Goal: Feedback & Contribution: Contribute content

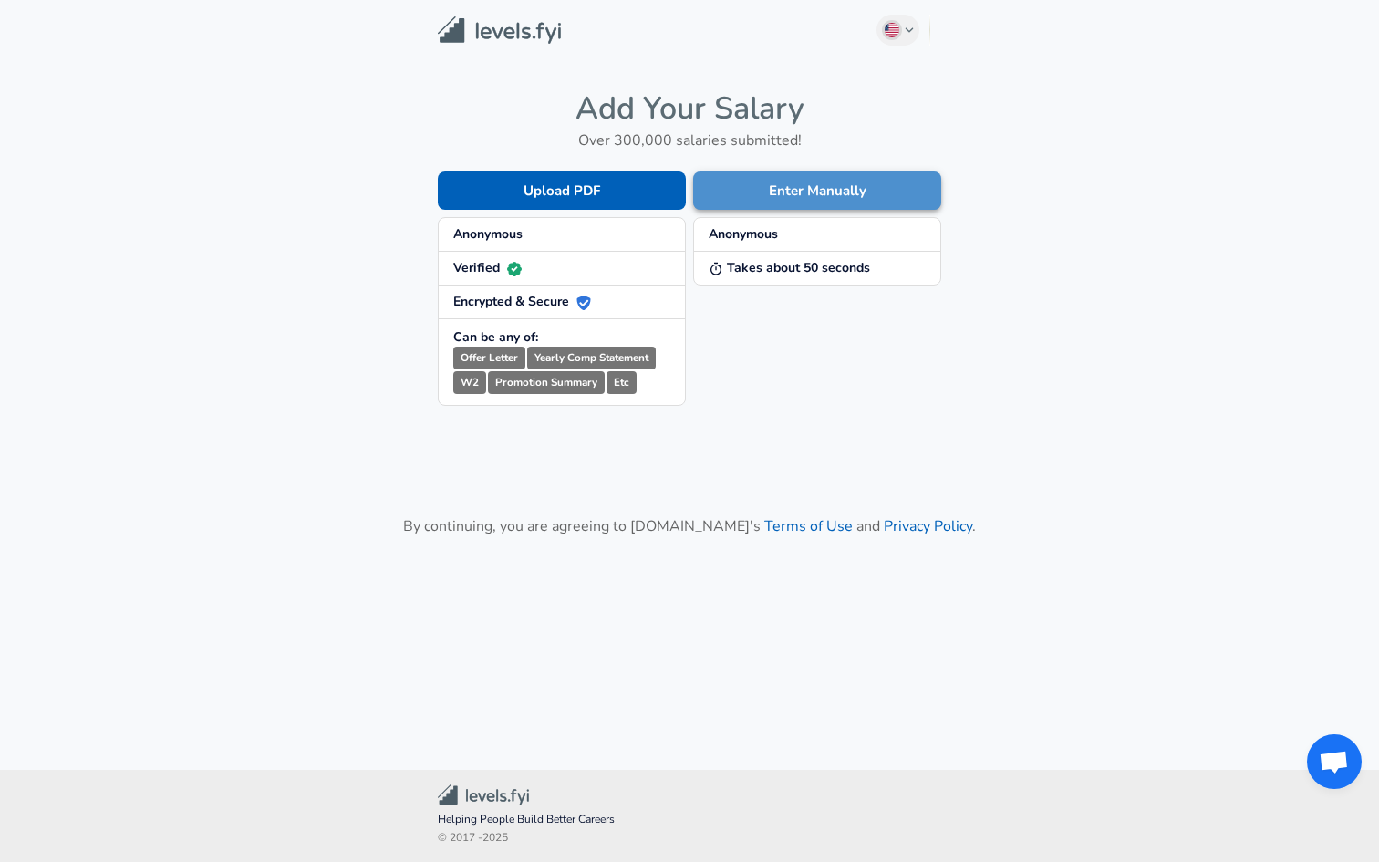
click at [760, 181] on button "Enter Manually" at bounding box center [817, 191] width 248 height 38
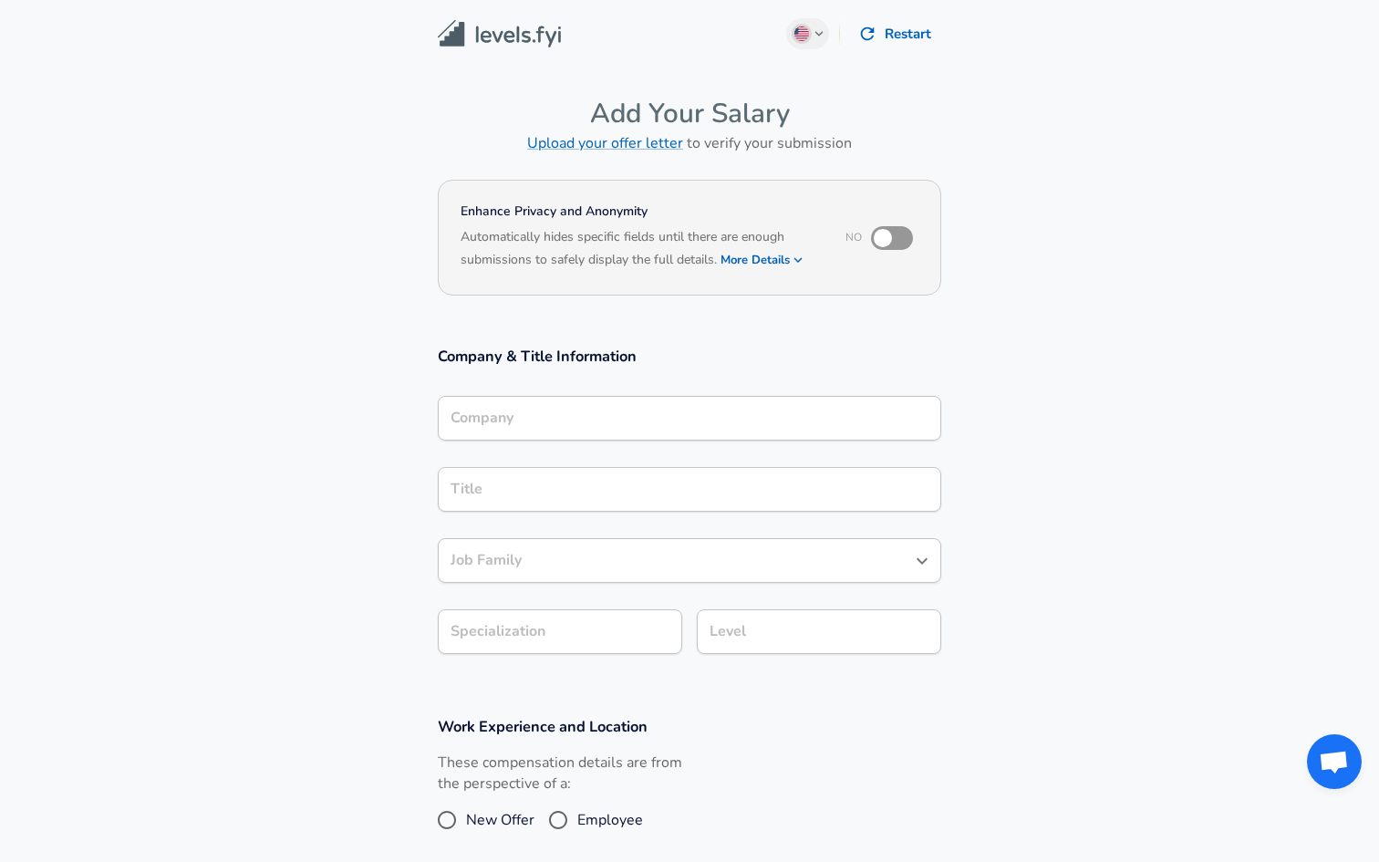
click at [683, 408] on input "Company" at bounding box center [689, 418] width 487 height 28
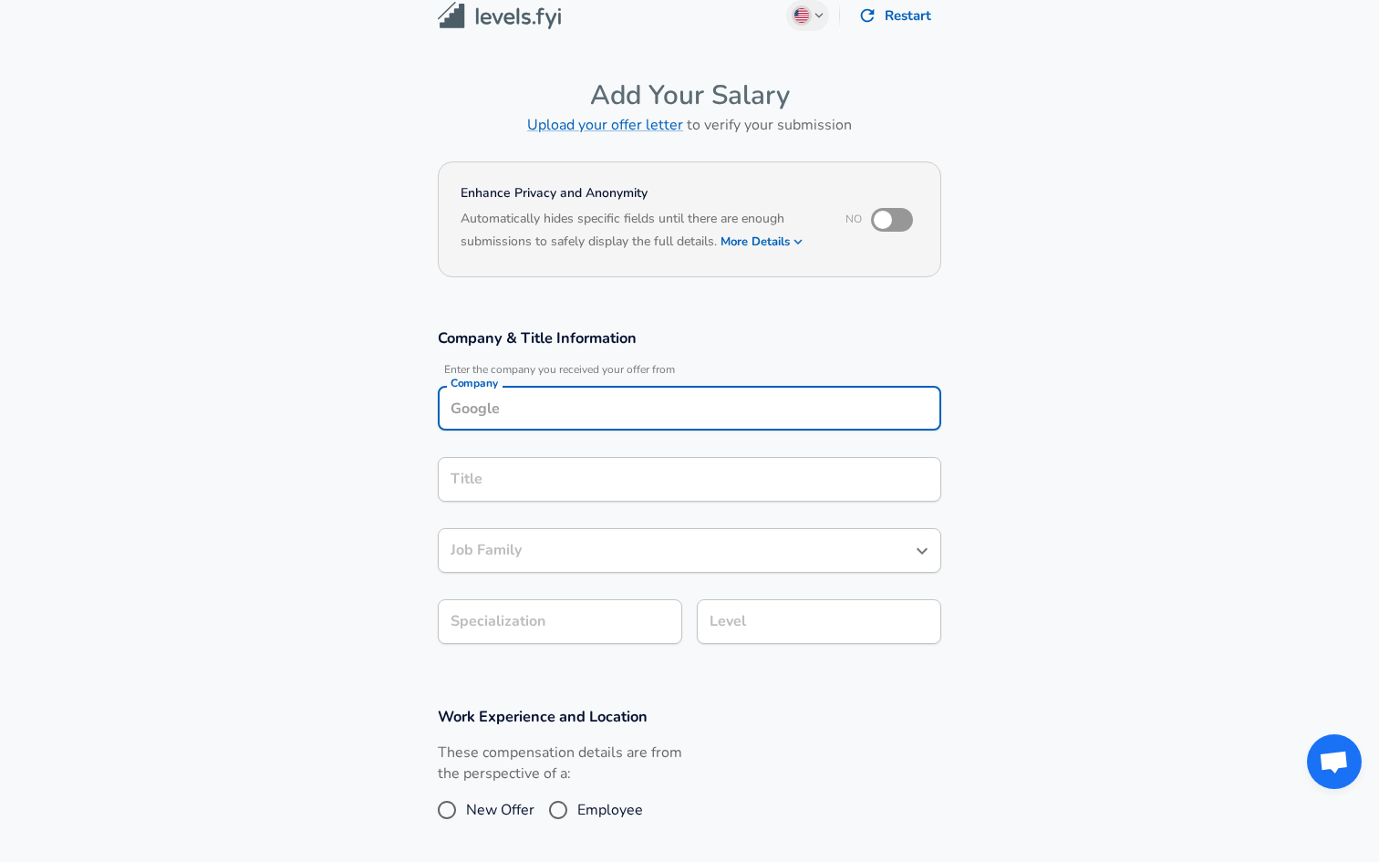
click at [644, 401] on input "Company" at bounding box center [689, 408] width 487 height 28
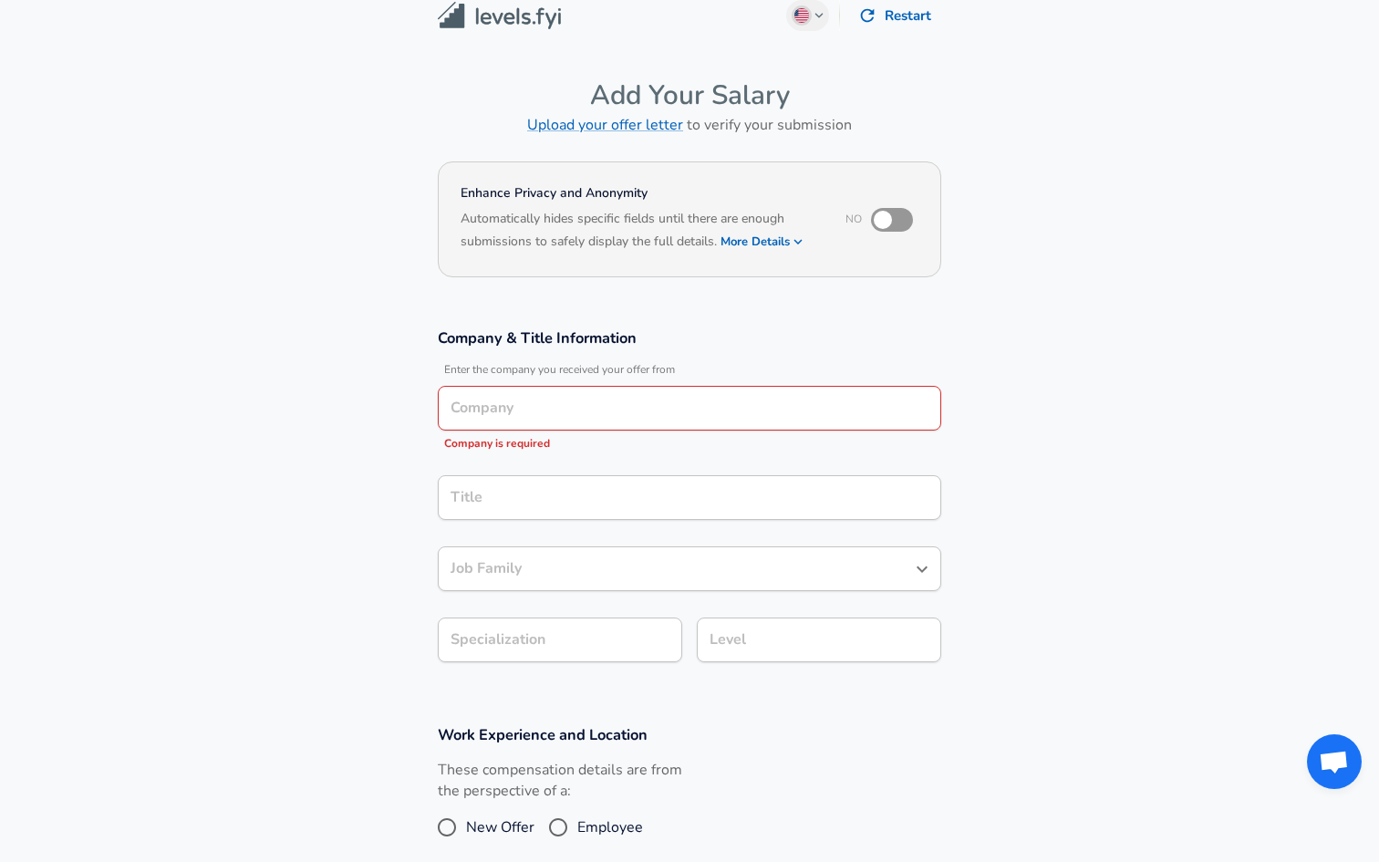
click at [407, 412] on section "Company & Title Information Enter the company you received your offer from Comp…" at bounding box center [689, 505] width 1379 height 397
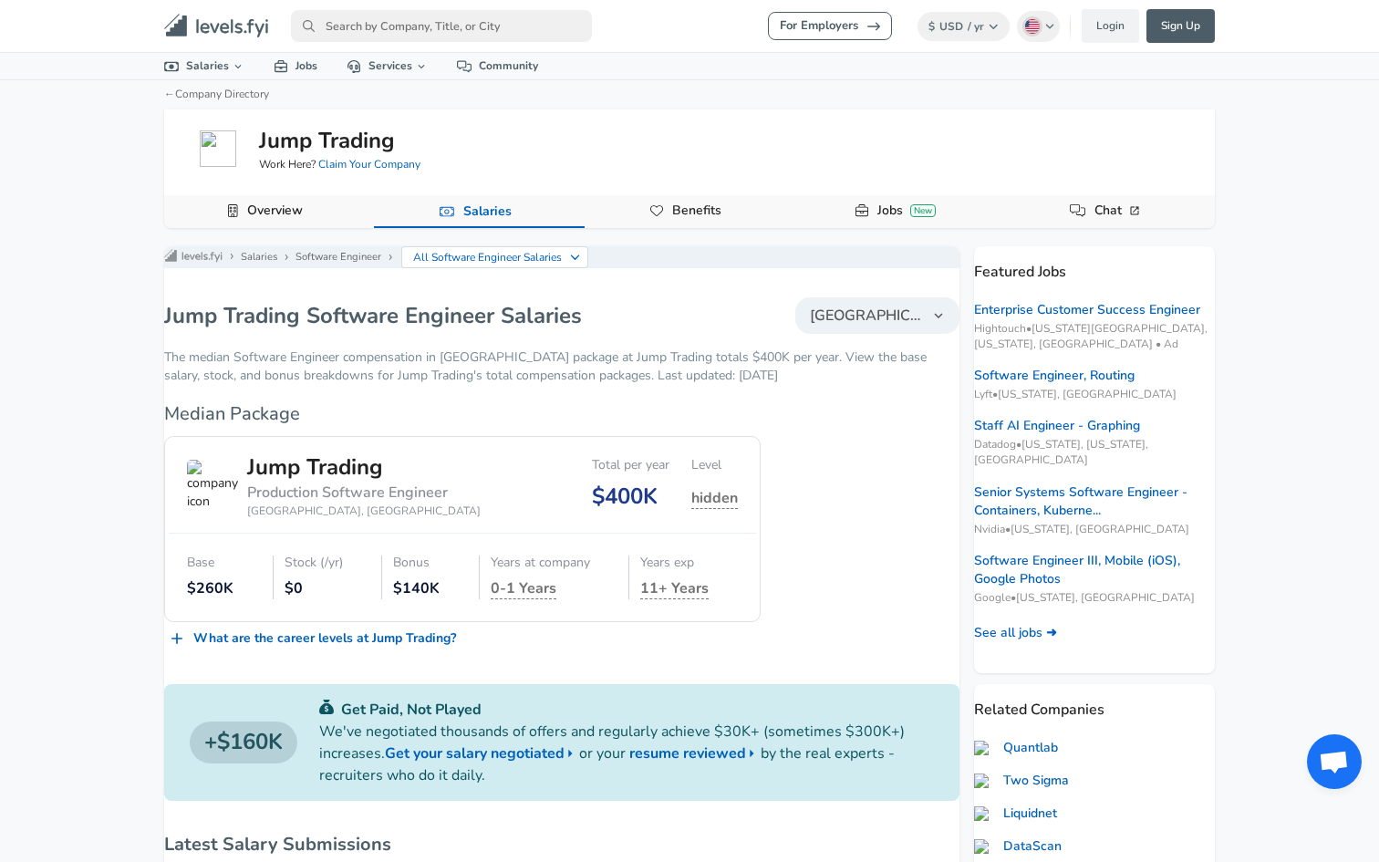
scroll to position [395, 0]
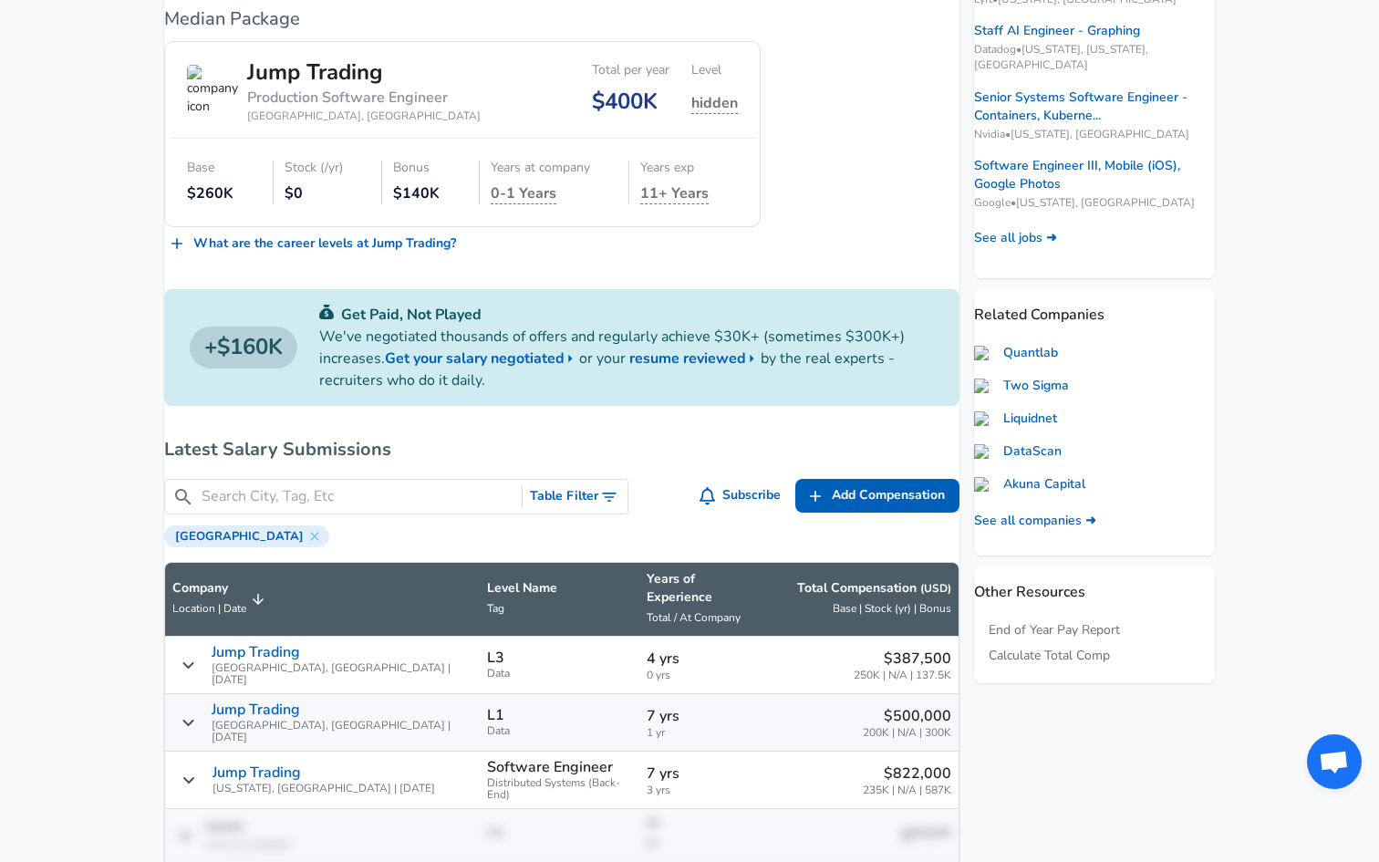
click at [961, 684] on div "Featured Jobs Enterprise Customer Success Engineer Hightouch • [US_STATE][GEOGR…" at bounding box center [1087, 272] width 255 height 843
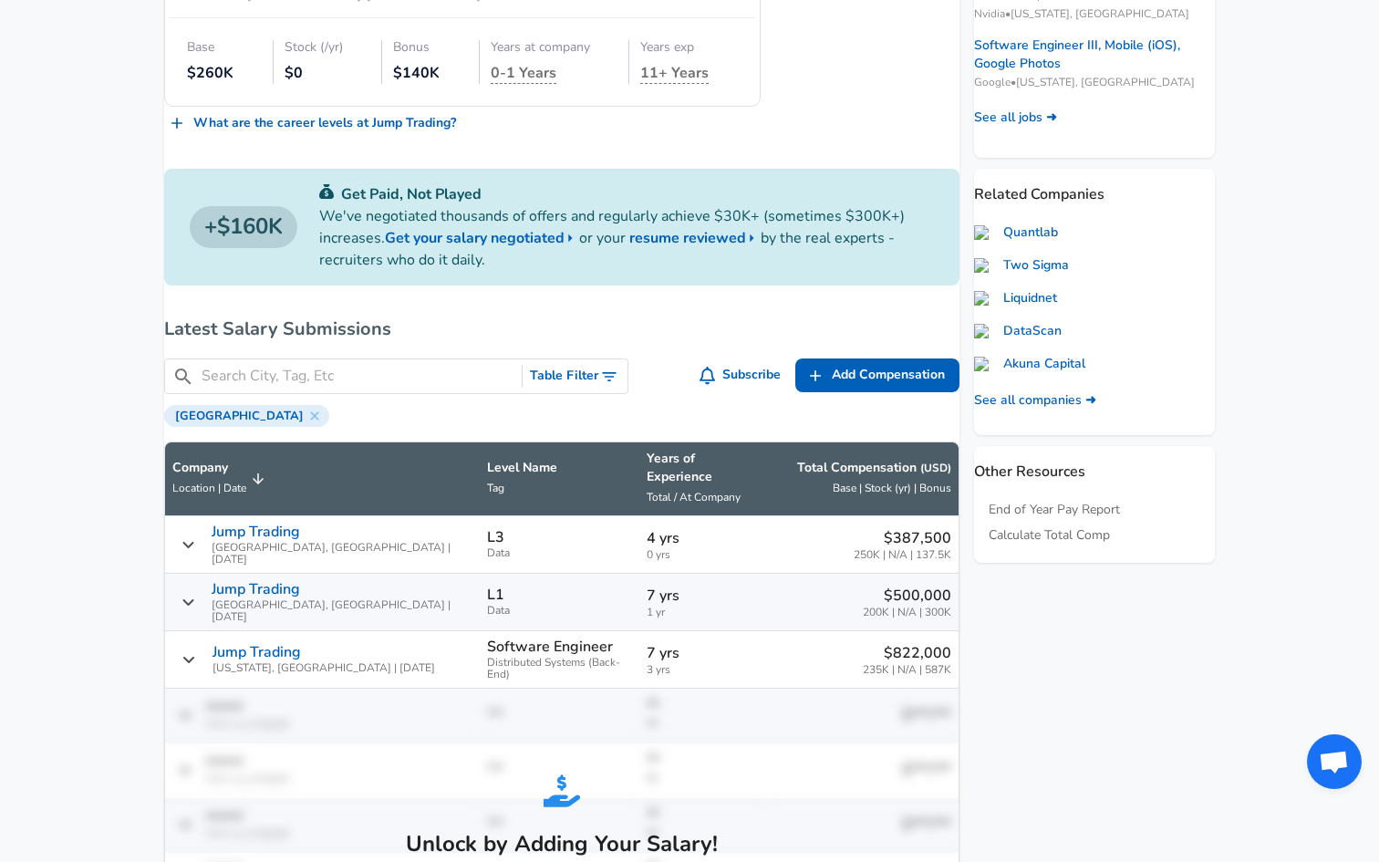
scroll to position [594, 0]
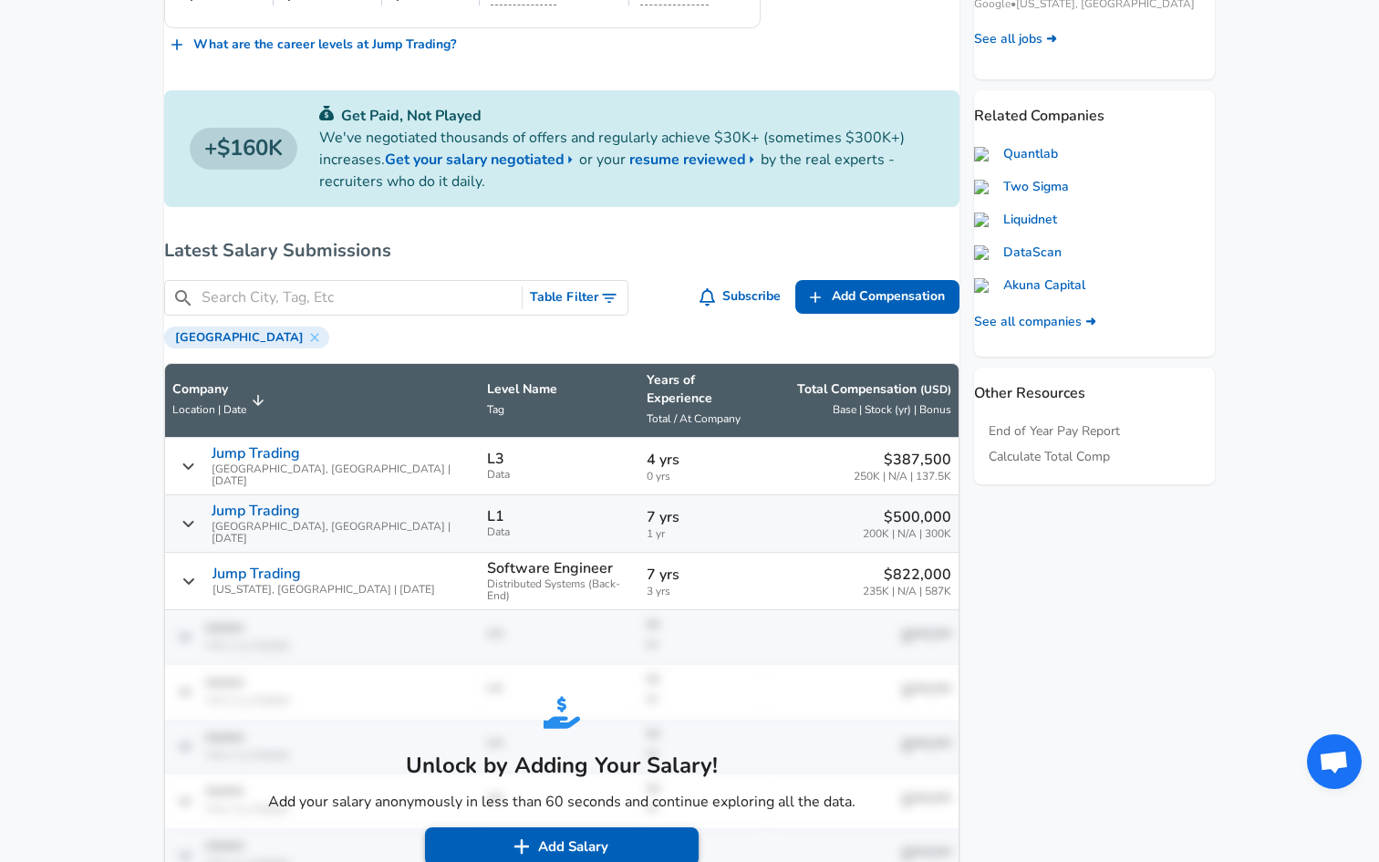
click at [570, 827] on button "Add Salary" at bounding box center [562, 846] width 274 height 38
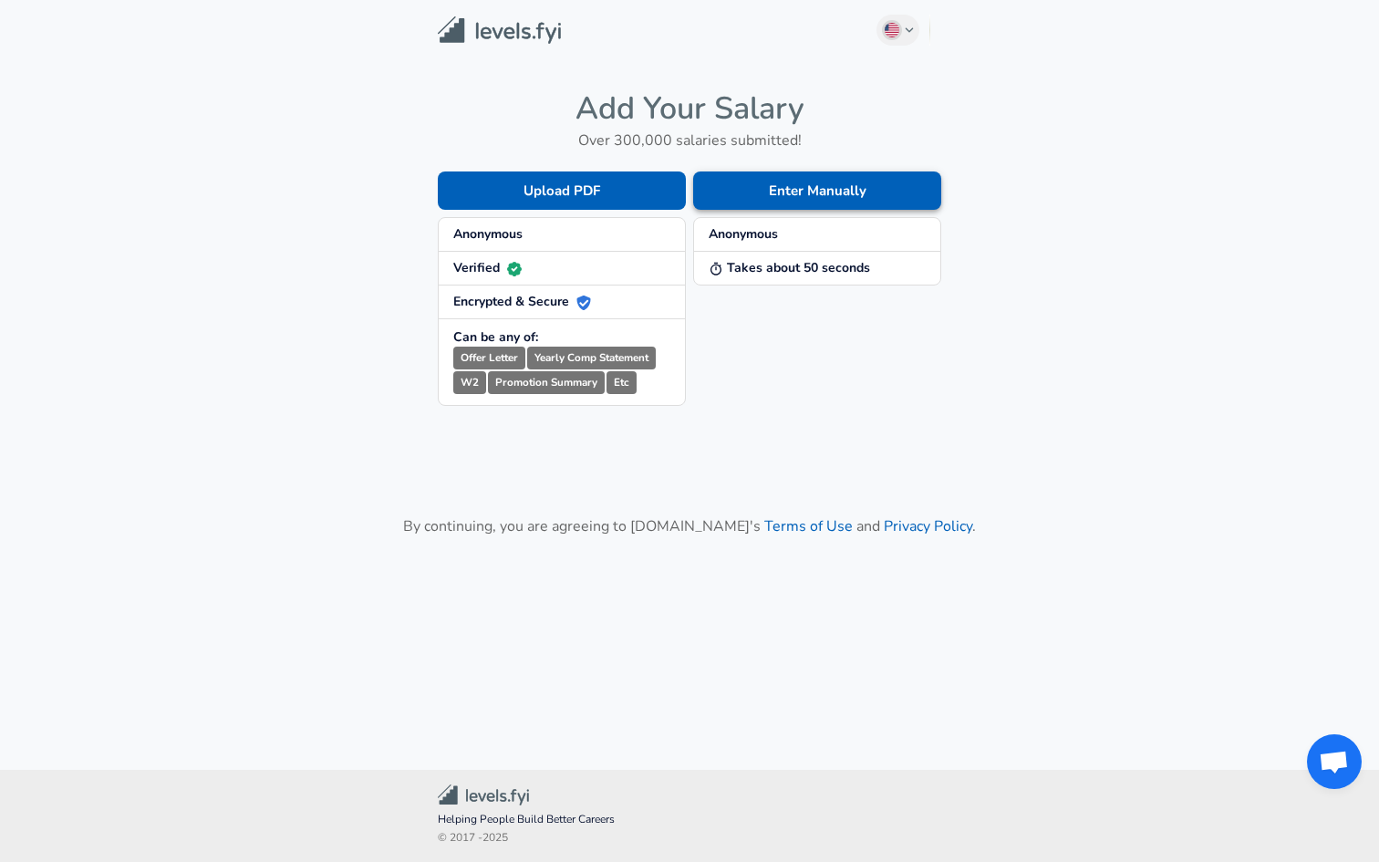
click at [834, 187] on button "Enter Manually" at bounding box center [817, 191] width 248 height 38
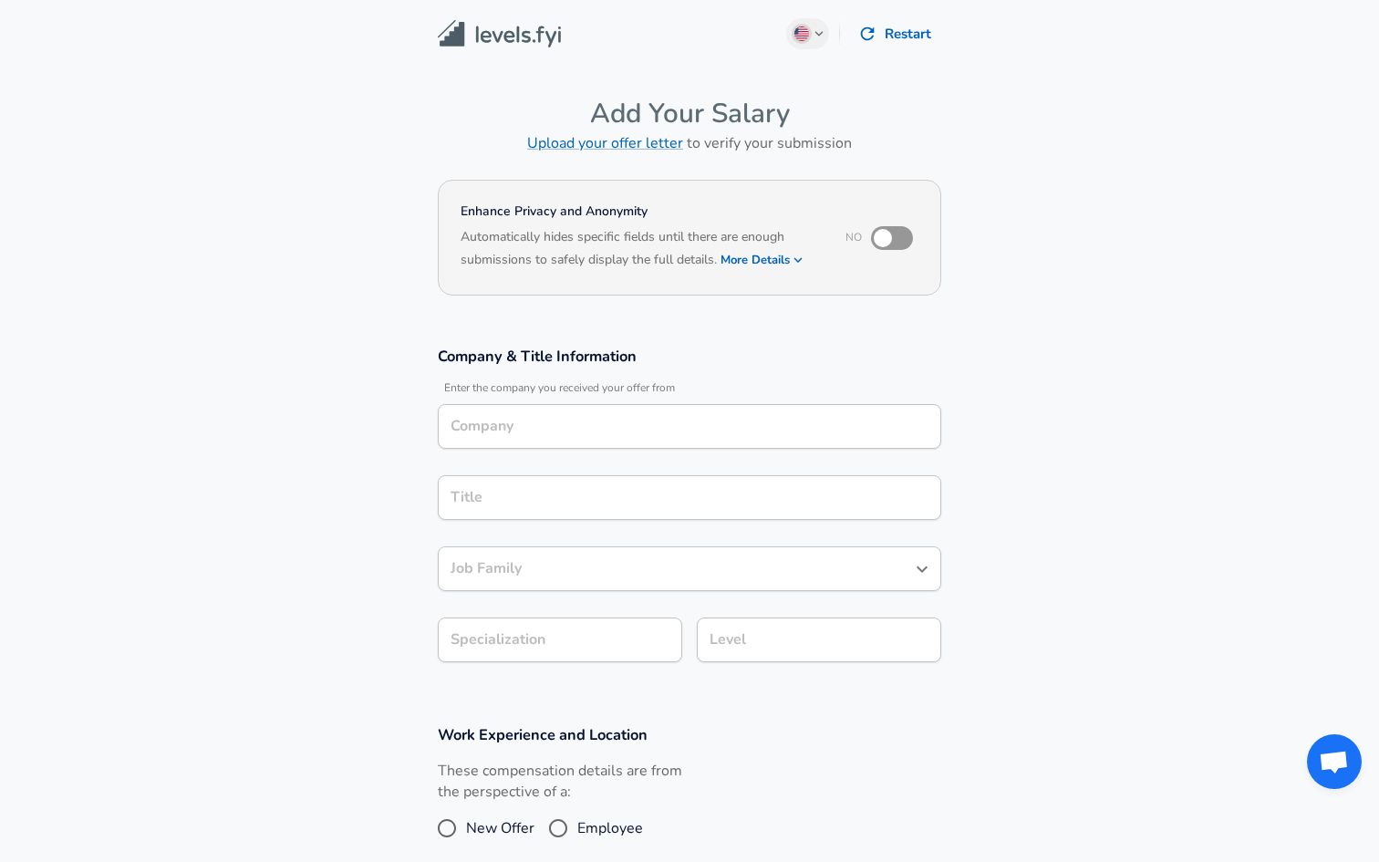
click at [555, 434] on input "Company" at bounding box center [689, 426] width 487 height 28
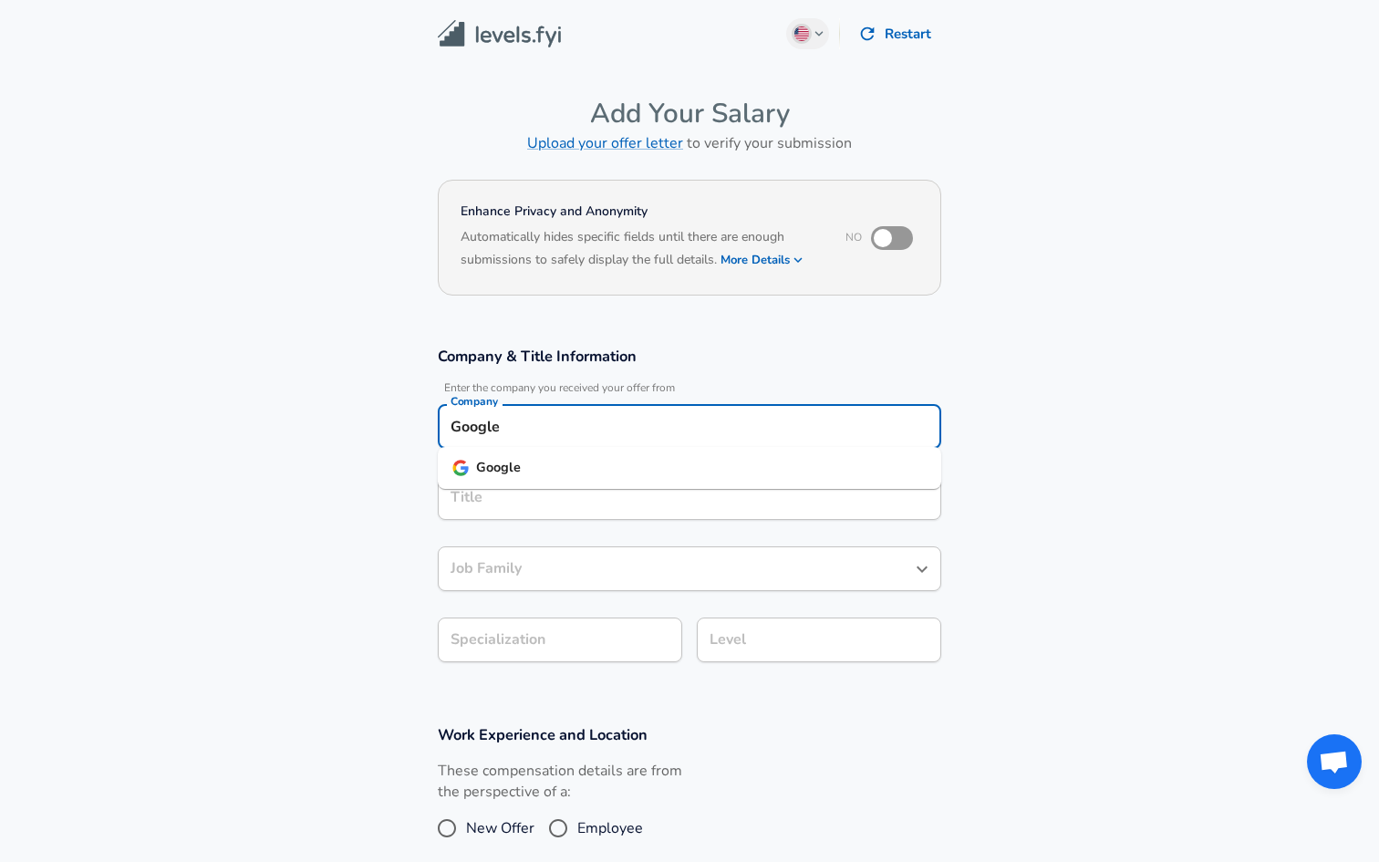
type input "Google"
click at [479, 498] on input "Title" at bounding box center [689, 498] width 487 height 28
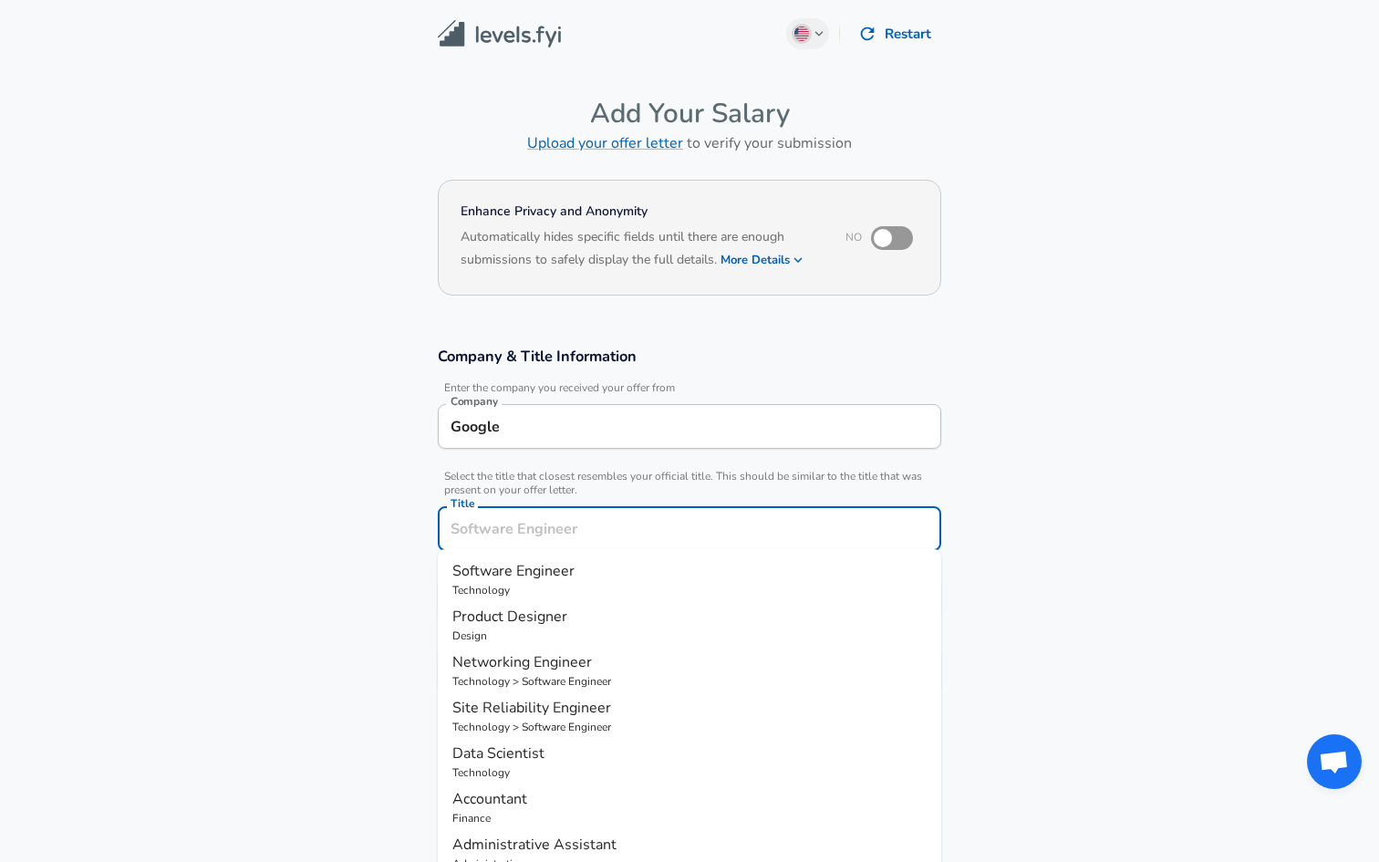
scroll to position [36, 0]
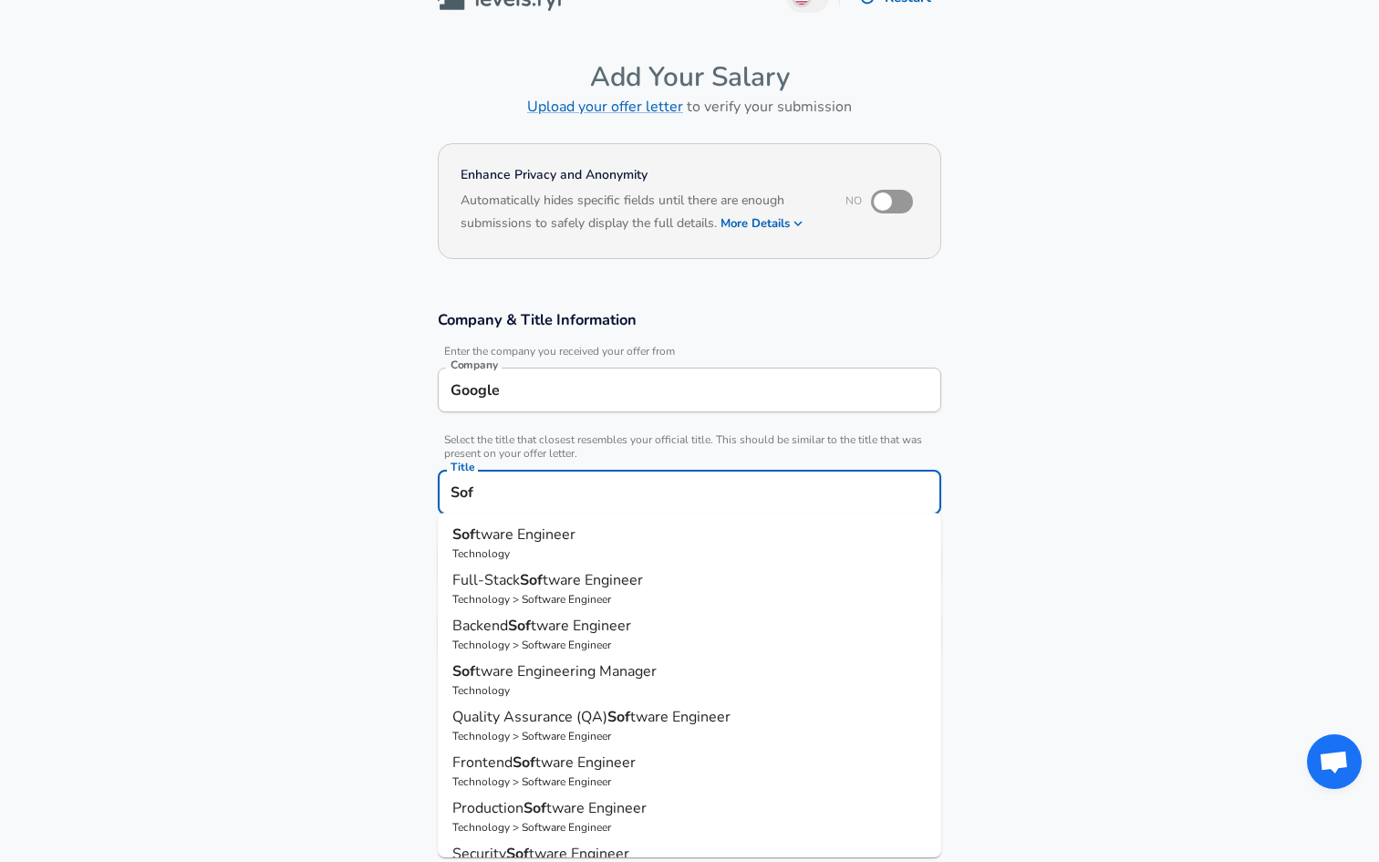
click at [492, 543] on span "tware Engineer" at bounding box center [525, 535] width 100 height 20
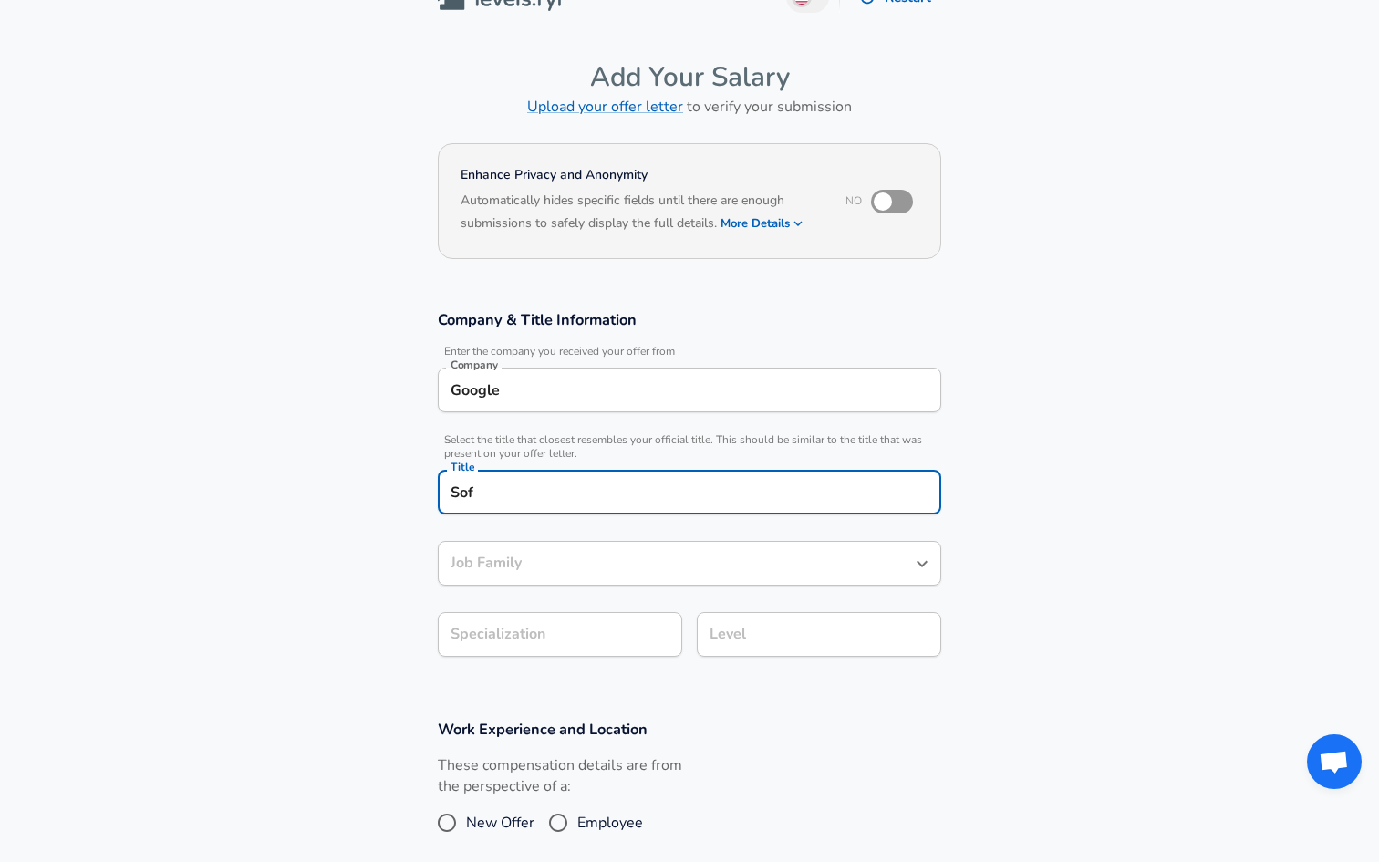
type input "Software Engineer"
click at [499, 557] on input "Software Engineer" at bounding box center [676, 563] width 460 height 28
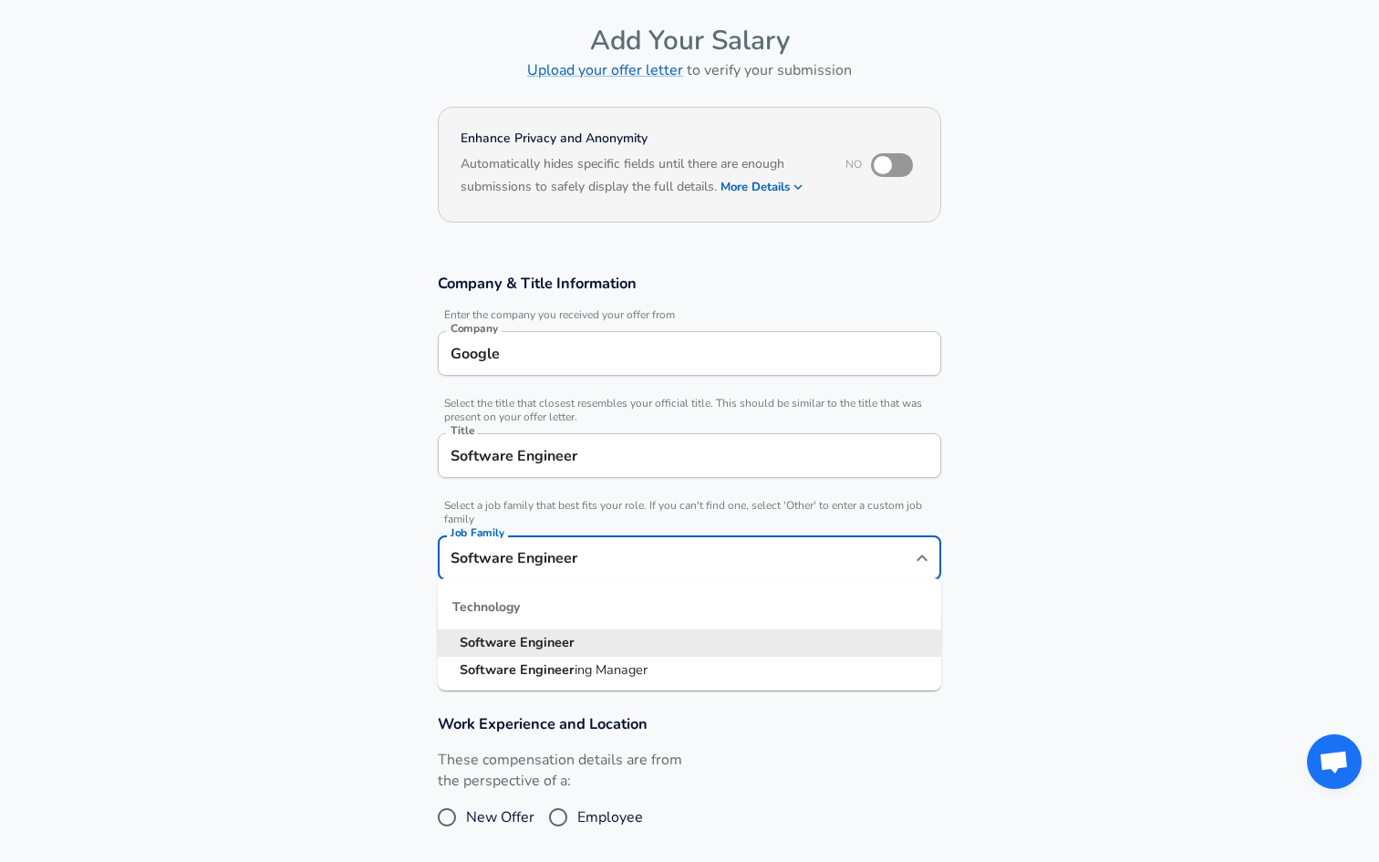
click at [407, 616] on section "Company & Title Information Enter the company you received your offer from Comp…" at bounding box center [689, 472] width 1379 height 441
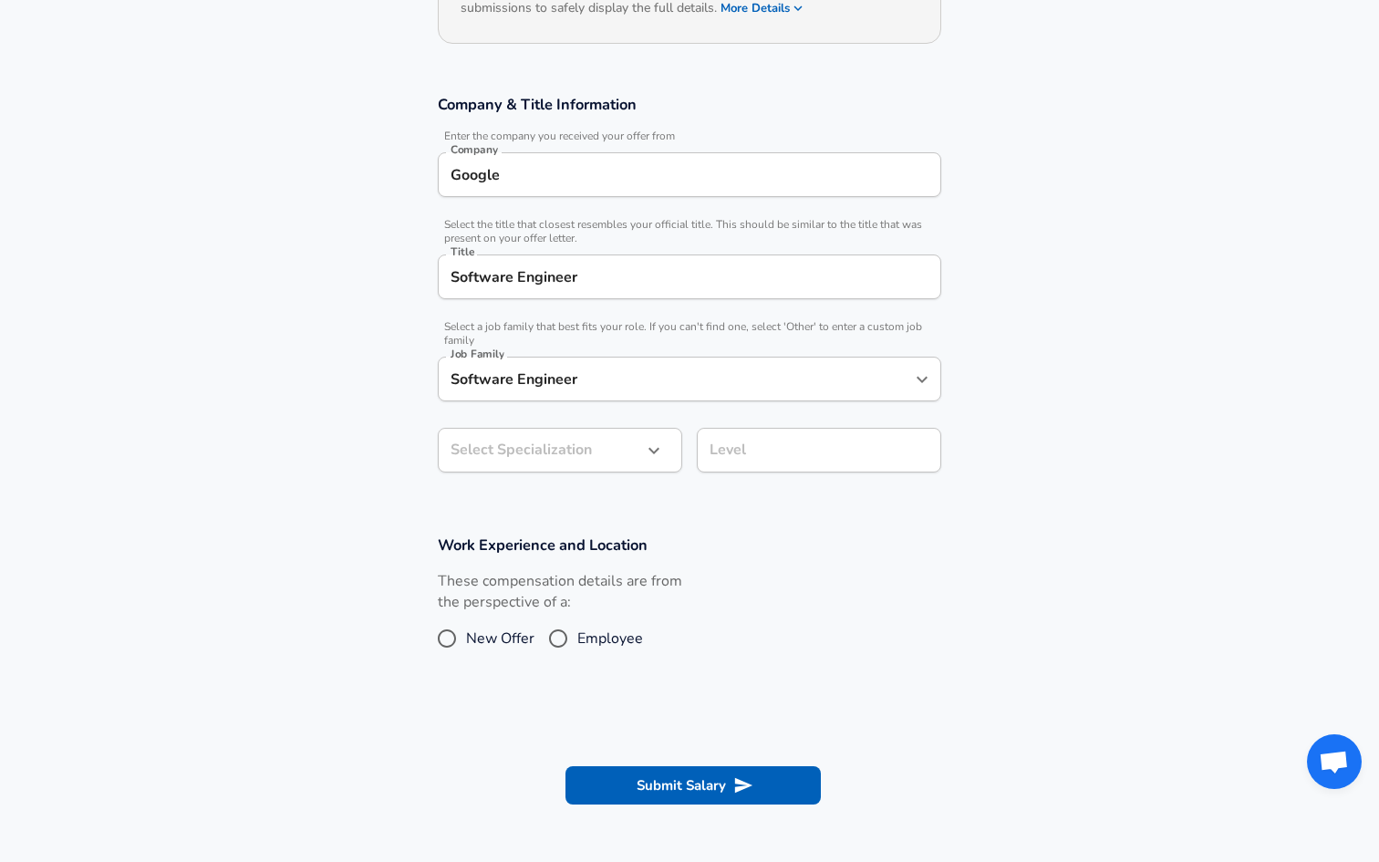
scroll to position [270, 0]
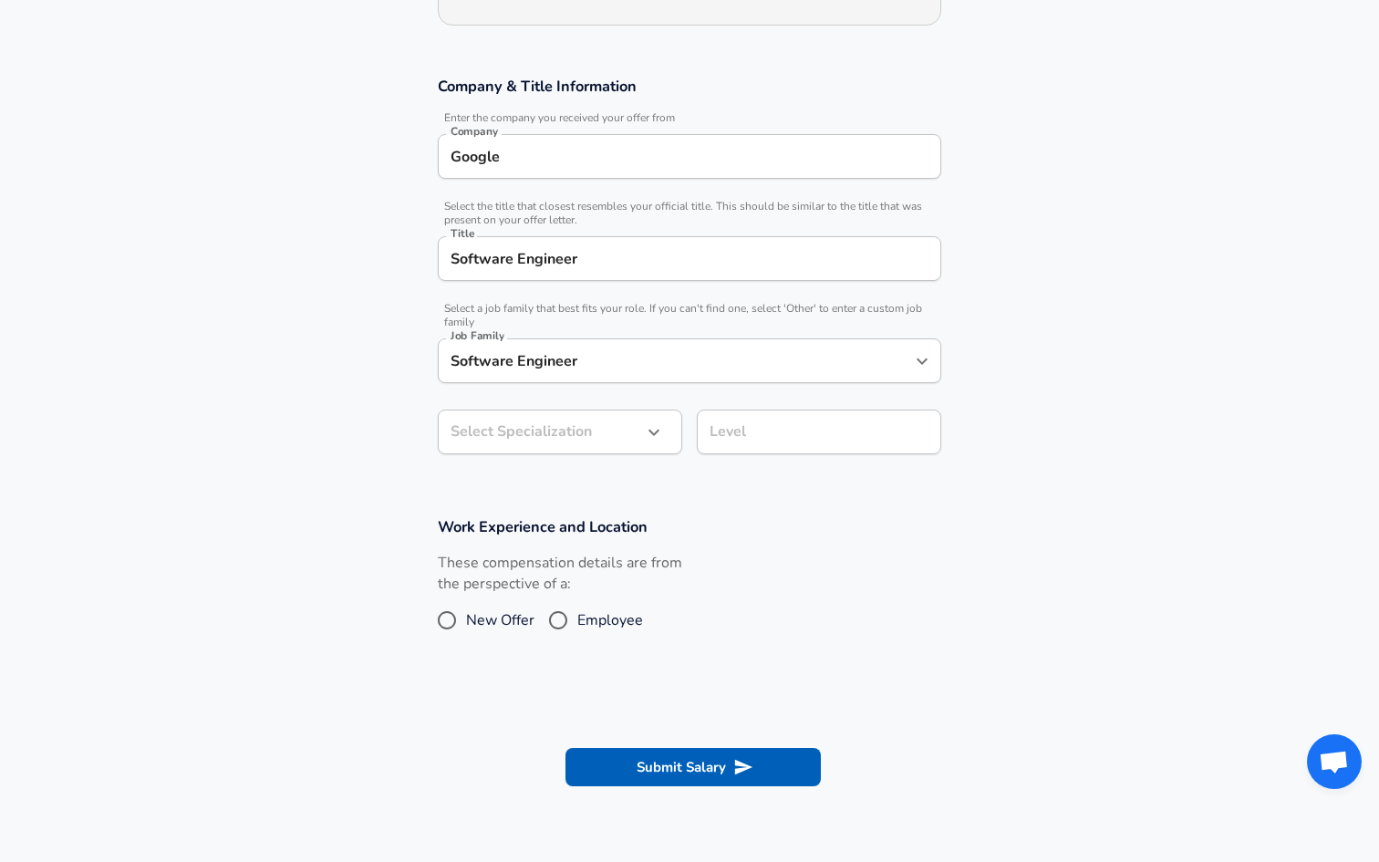
click at [642, 427] on button "button" at bounding box center [654, 432] width 31 height 31
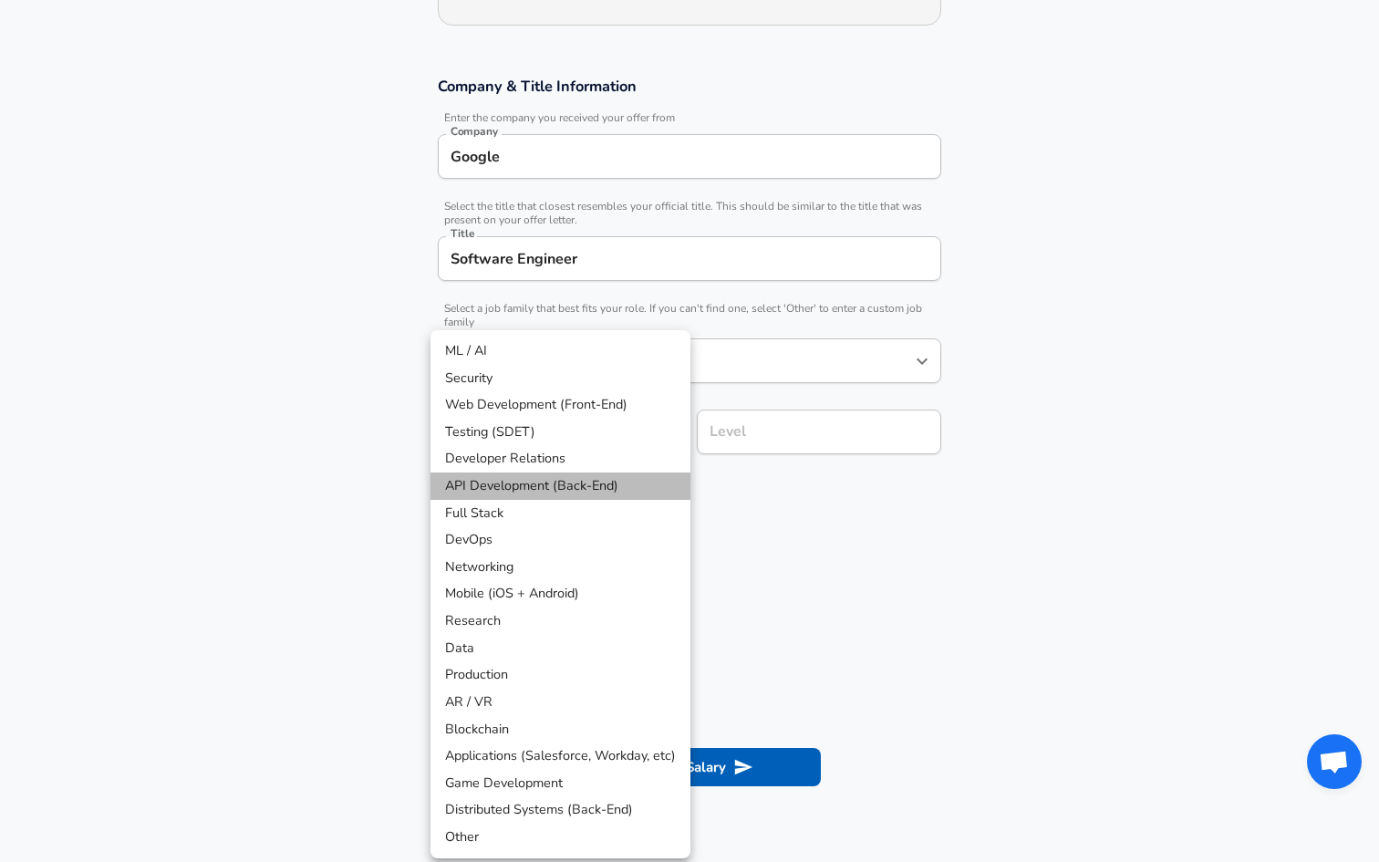
click at [623, 484] on li "API Development (Back-End)" at bounding box center [561, 486] width 260 height 27
type input "API Development (Back-End)"
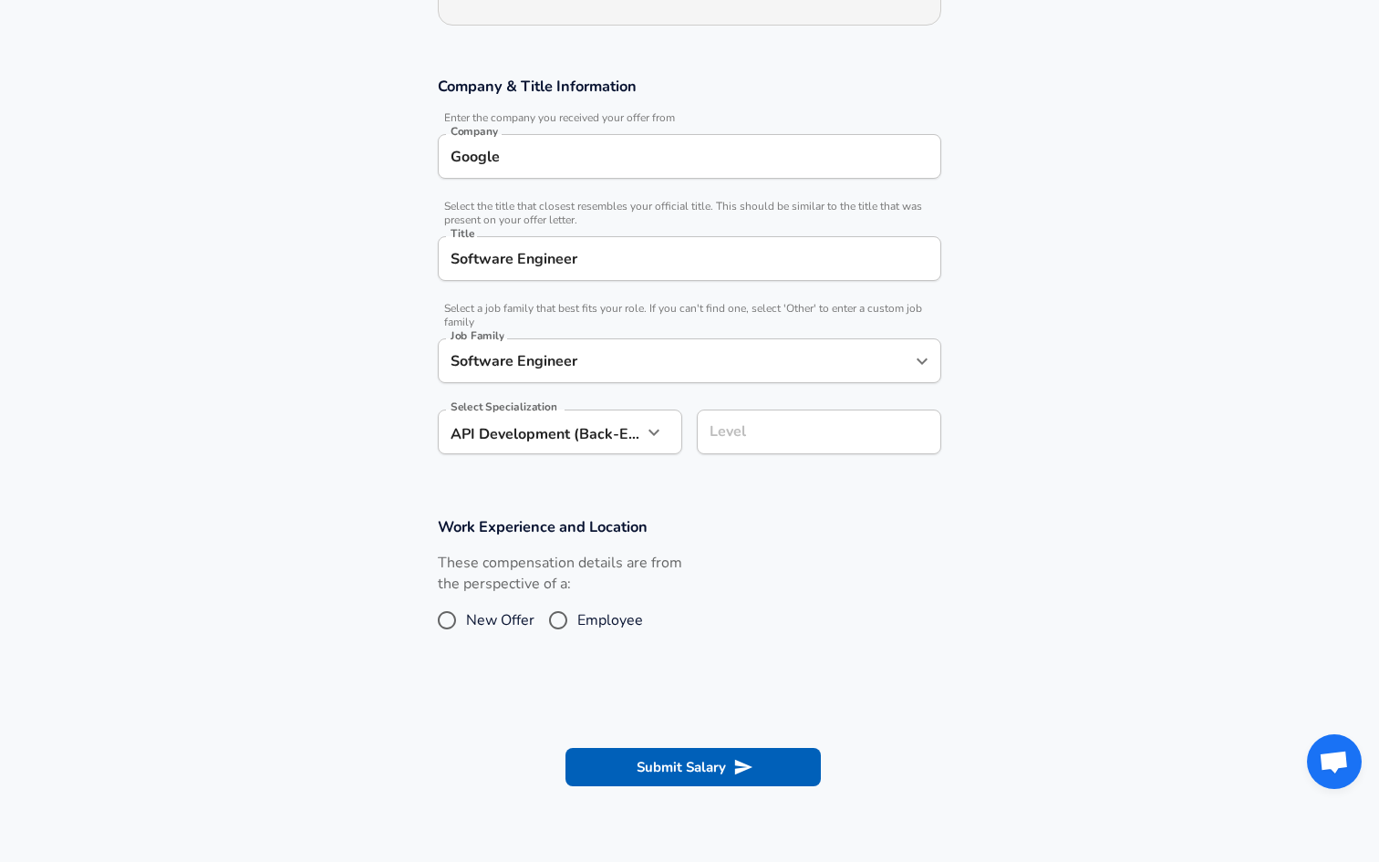
click at [775, 433] on input "Level" at bounding box center [819, 432] width 228 height 28
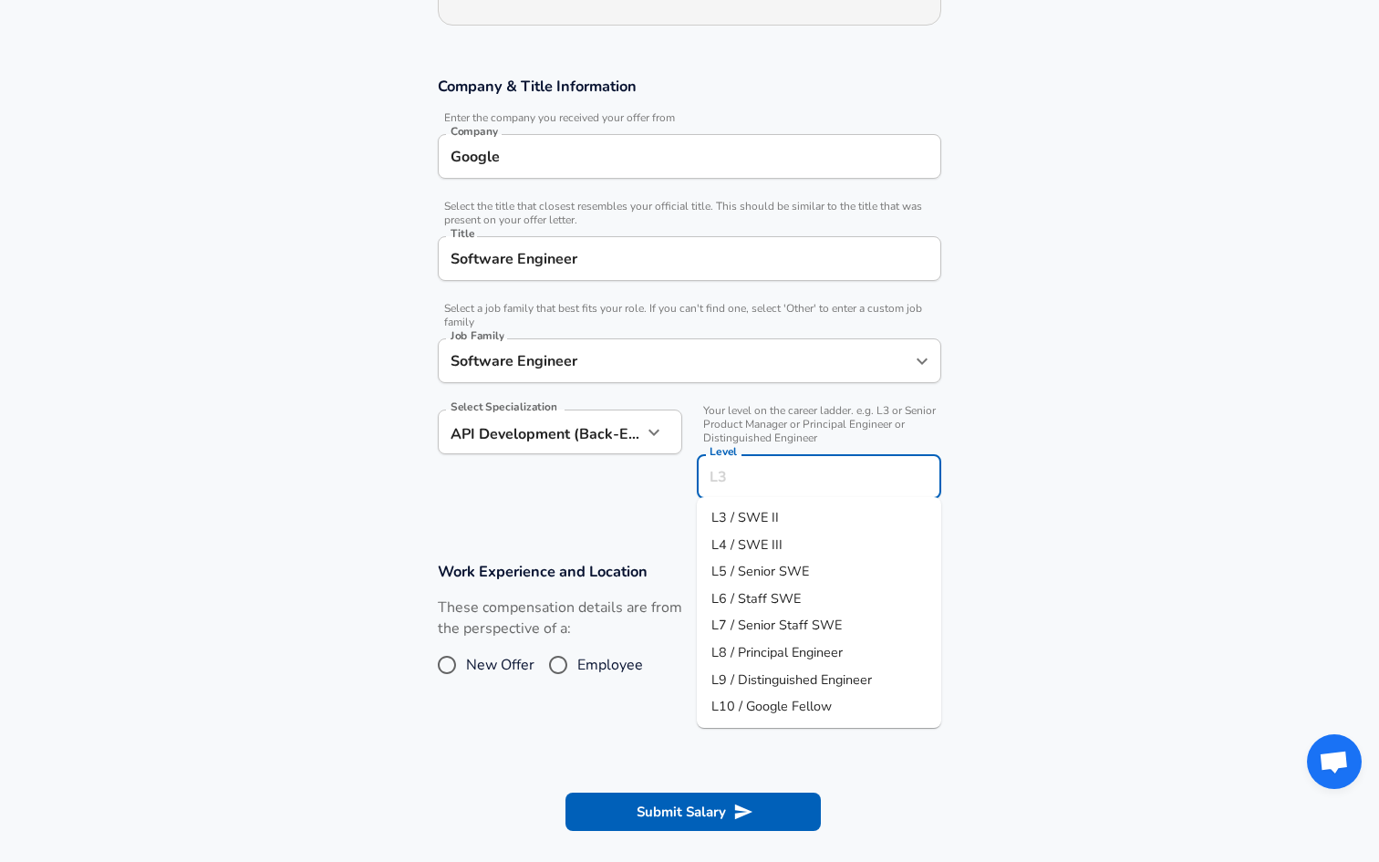
scroll to position [307, 0]
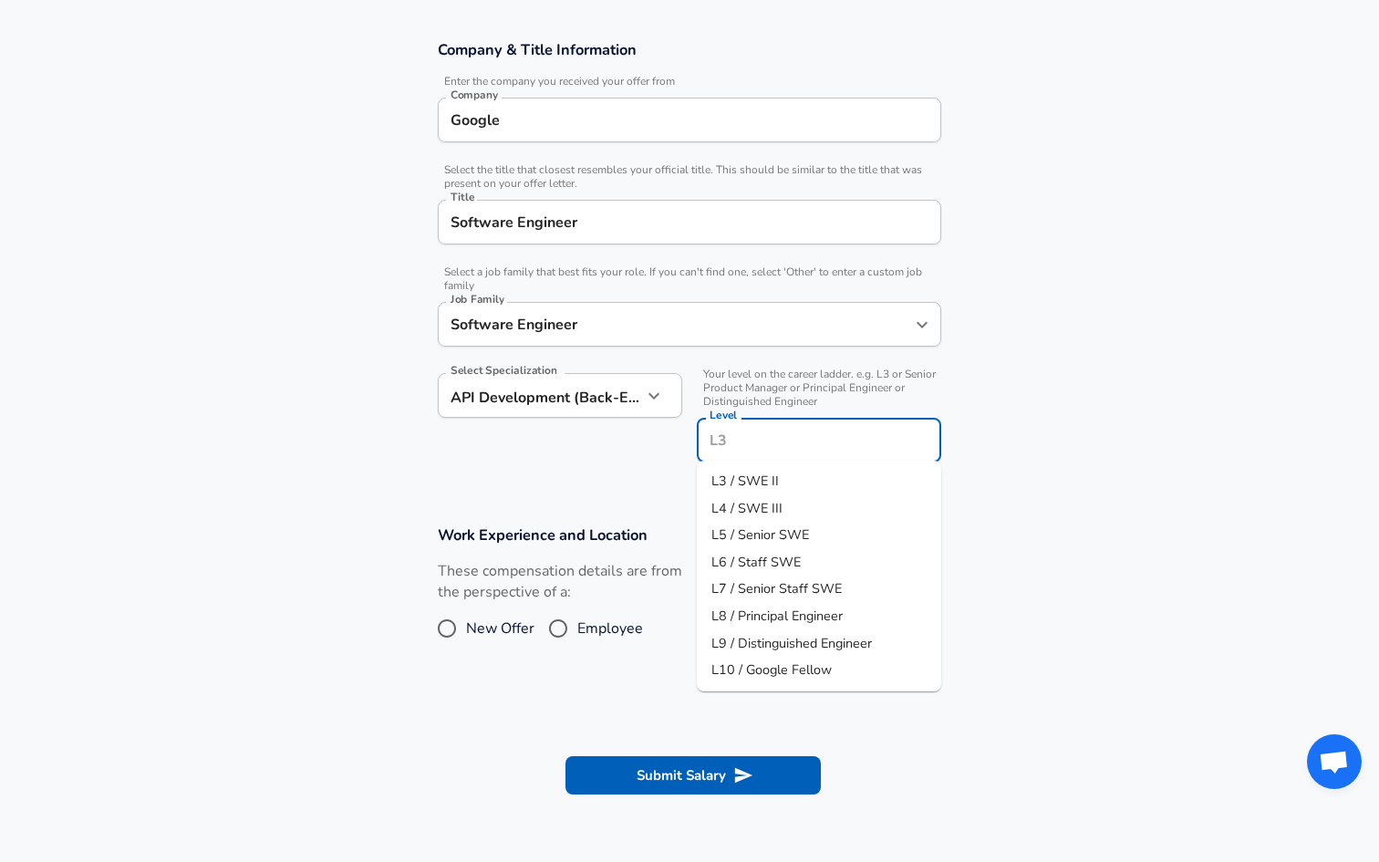
click at [759, 476] on span "L3 / SWE II" at bounding box center [746, 481] width 68 height 18
type input "L3 / SWE II"
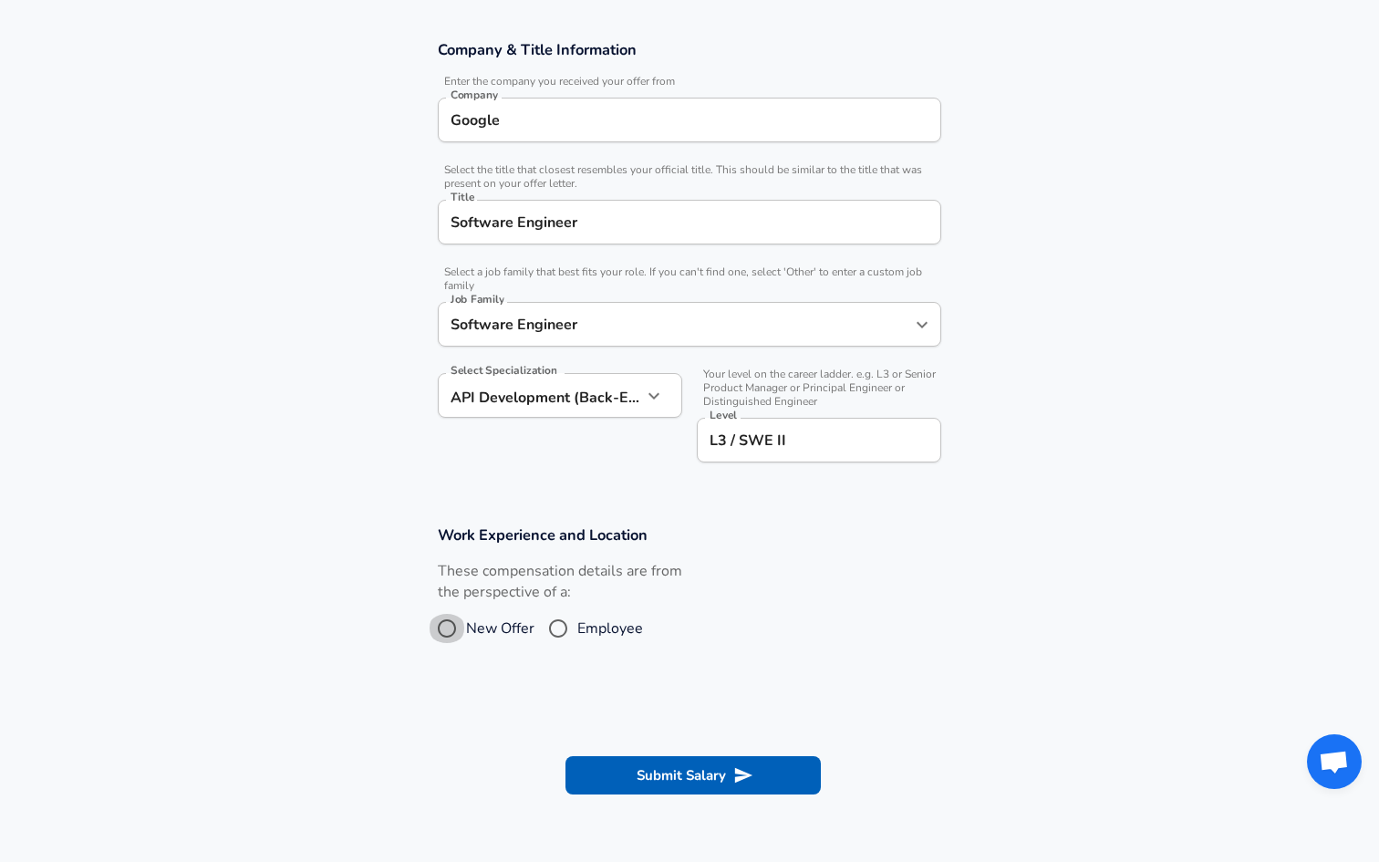
click at [454, 630] on input "New Offer" at bounding box center [447, 628] width 38 height 29
radio input "true"
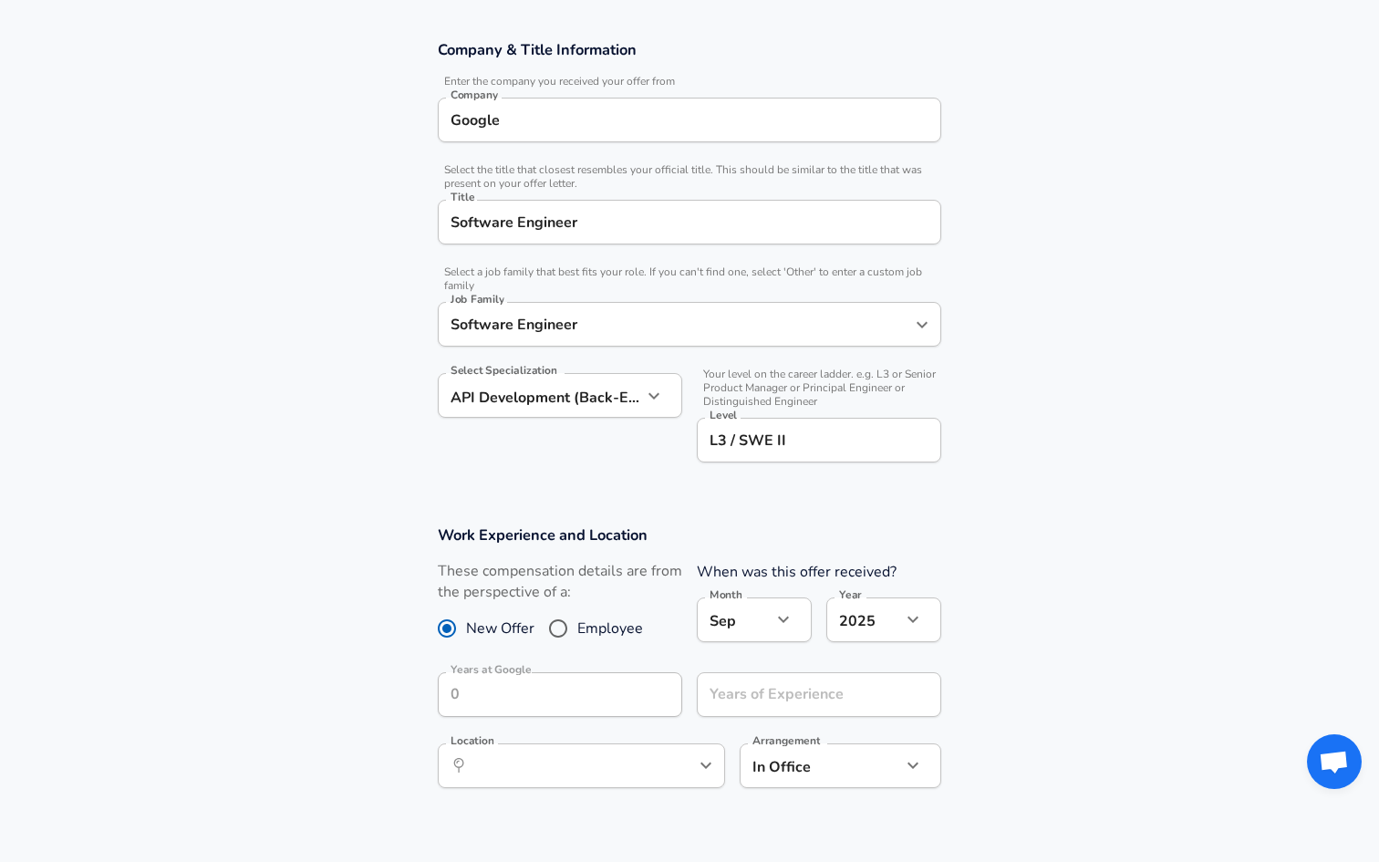
click at [758, 556] on body "English ([GEOGRAPHIC_DATA]) Change Restart Add Your Salary Upload your offer le…" at bounding box center [689, 124] width 1379 height 862
drag, startPoint x: 743, startPoint y: 757, endPoint x: 743, endPoint y: 774, distance: 16.4
click at [743, 774] on ul "Jan Feb Mar Apr May June July Aug Sep Oct Nov Dec" at bounding box center [754, 684] width 115 height 338
click at [743, 774] on li "Oct" at bounding box center [754, 778] width 115 height 27
click at [765, 556] on body "English ([GEOGRAPHIC_DATA]) Change Restart Add Your Salary Upload your offer le…" at bounding box center [689, 124] width 1379 height 862
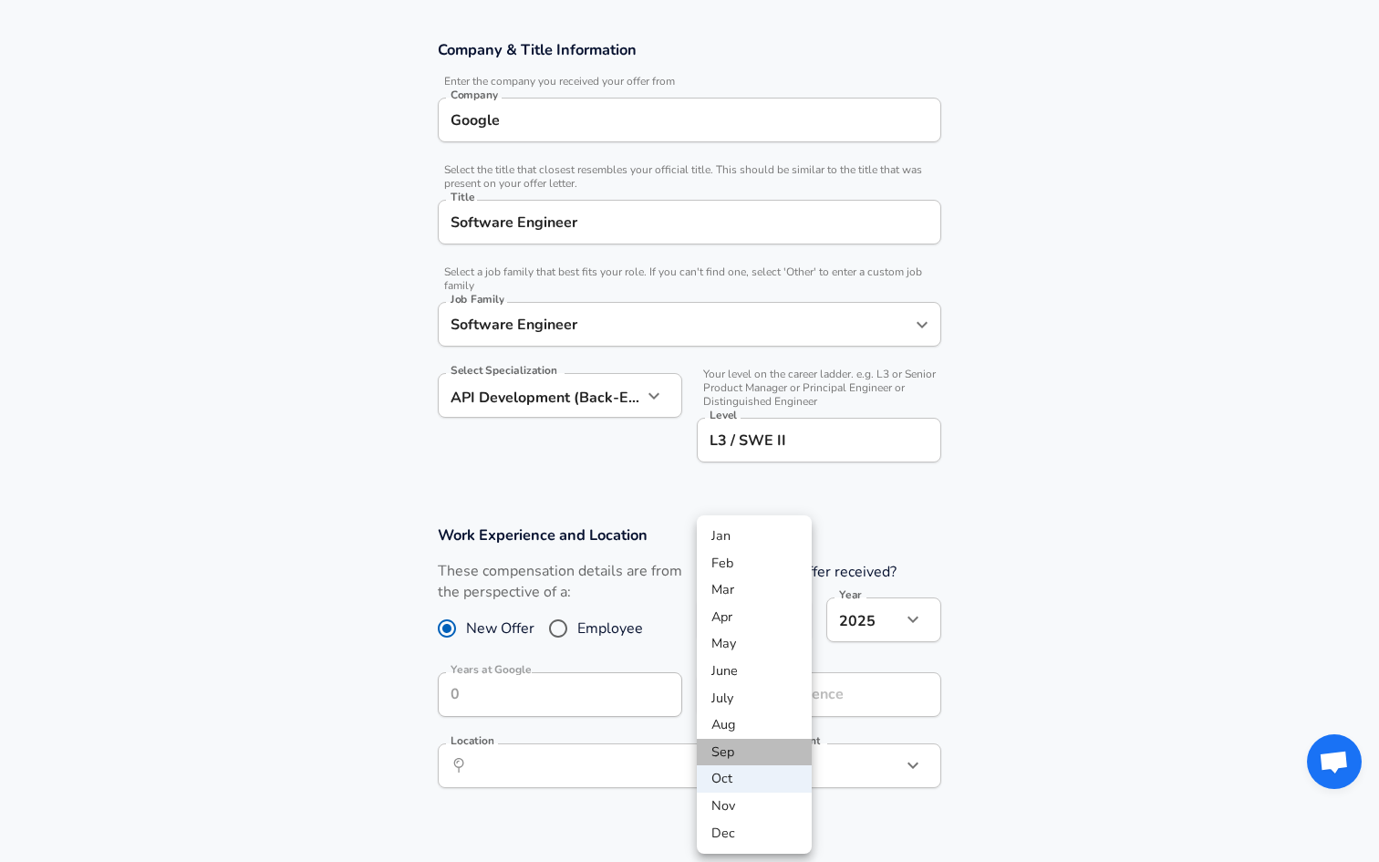
click at [746, 745] on li "Sep" at bounding box center [754, 752] width 115 height 27
type input "9"
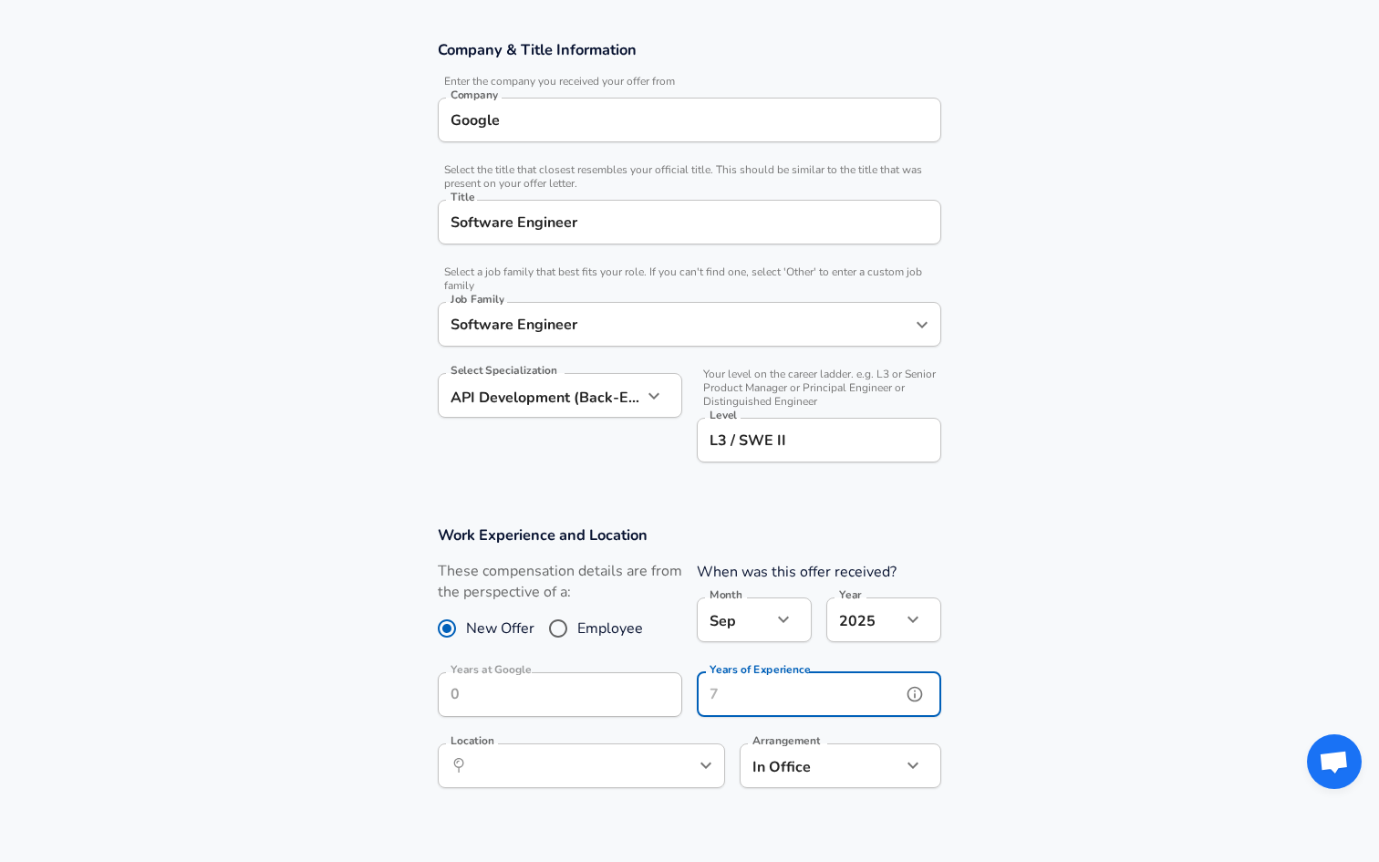
click at [781, 693] on input "Years of Experience" at bounding box center [799, 694] width 204 height 45
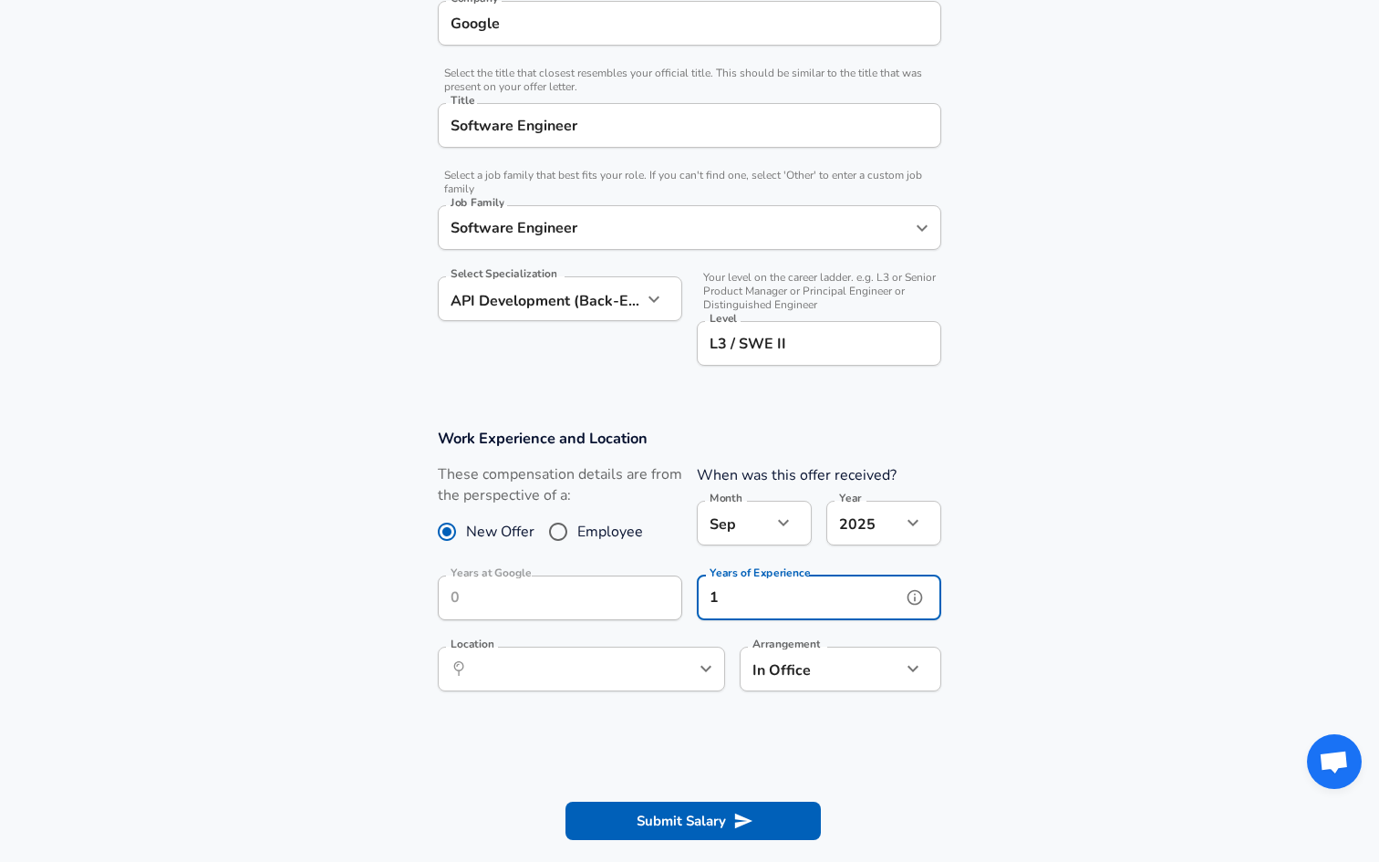
scroll to position [445, 0]
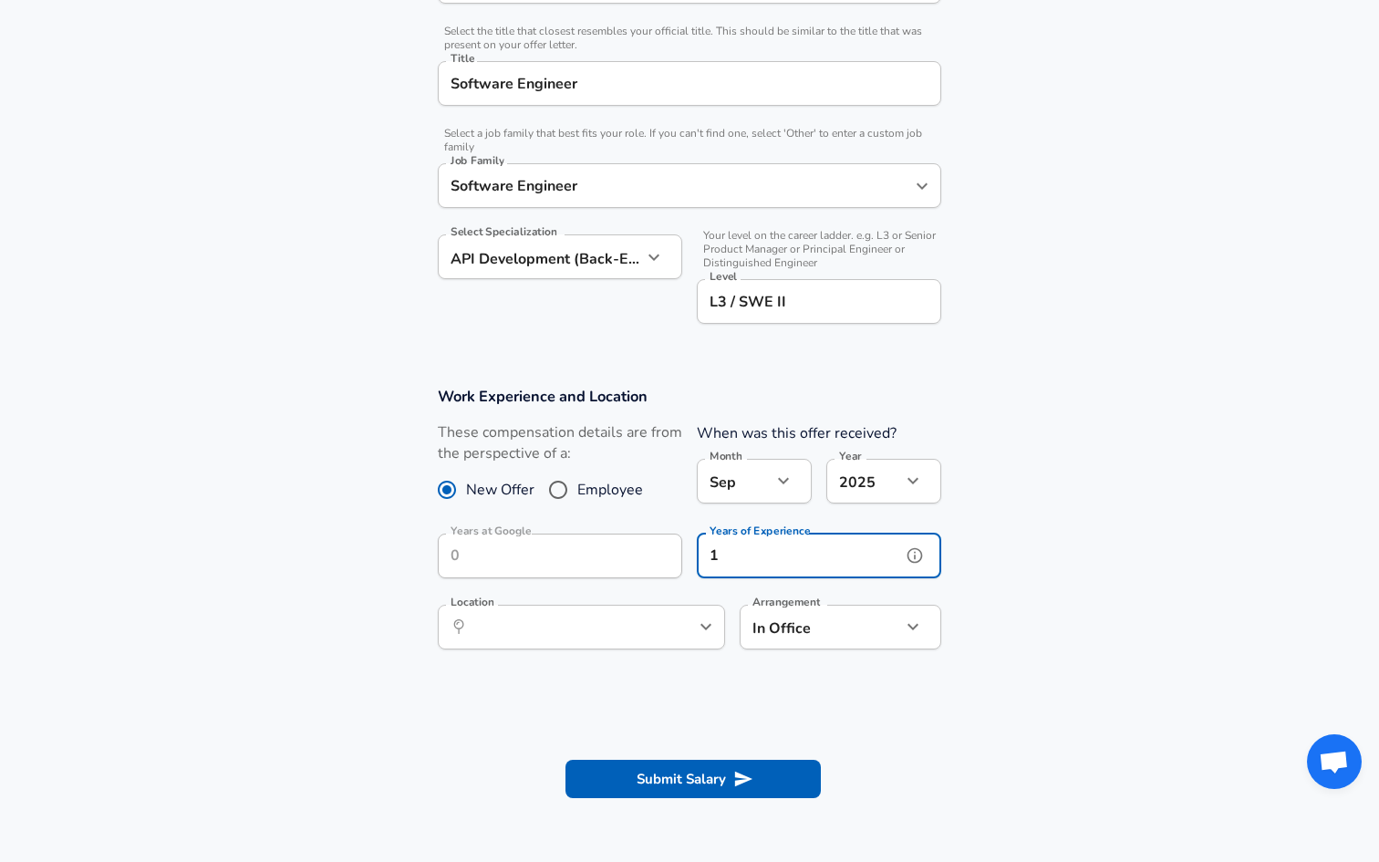
type input "1"
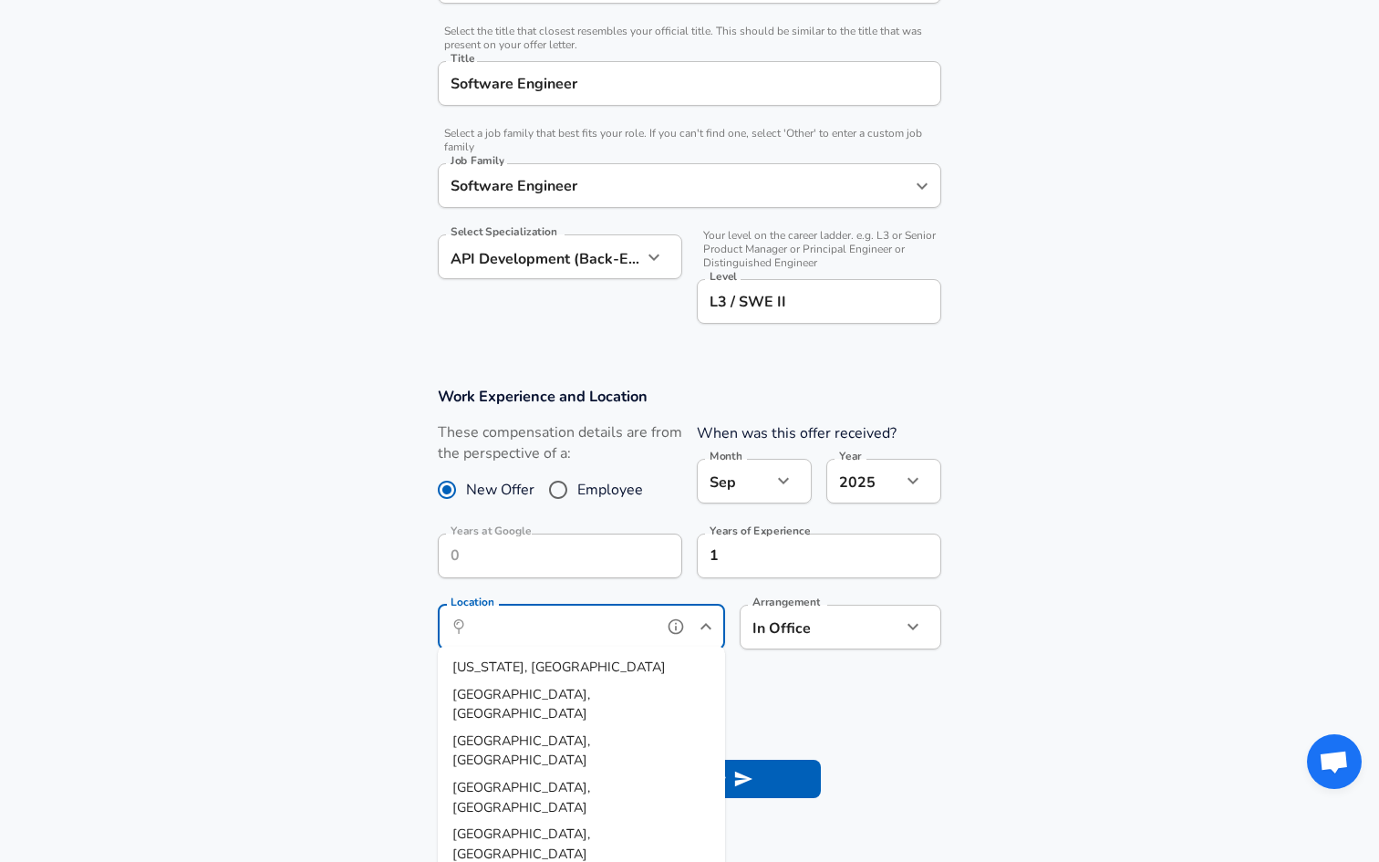
click at [635, 630] on input "Location" at bounding box center [561, 627] width 187 height 28
click at [571, 665] on li "M umbai, MH, [GEOGRAPHIC_DATA]" at bounding box center [581, 667] width 287 height 27
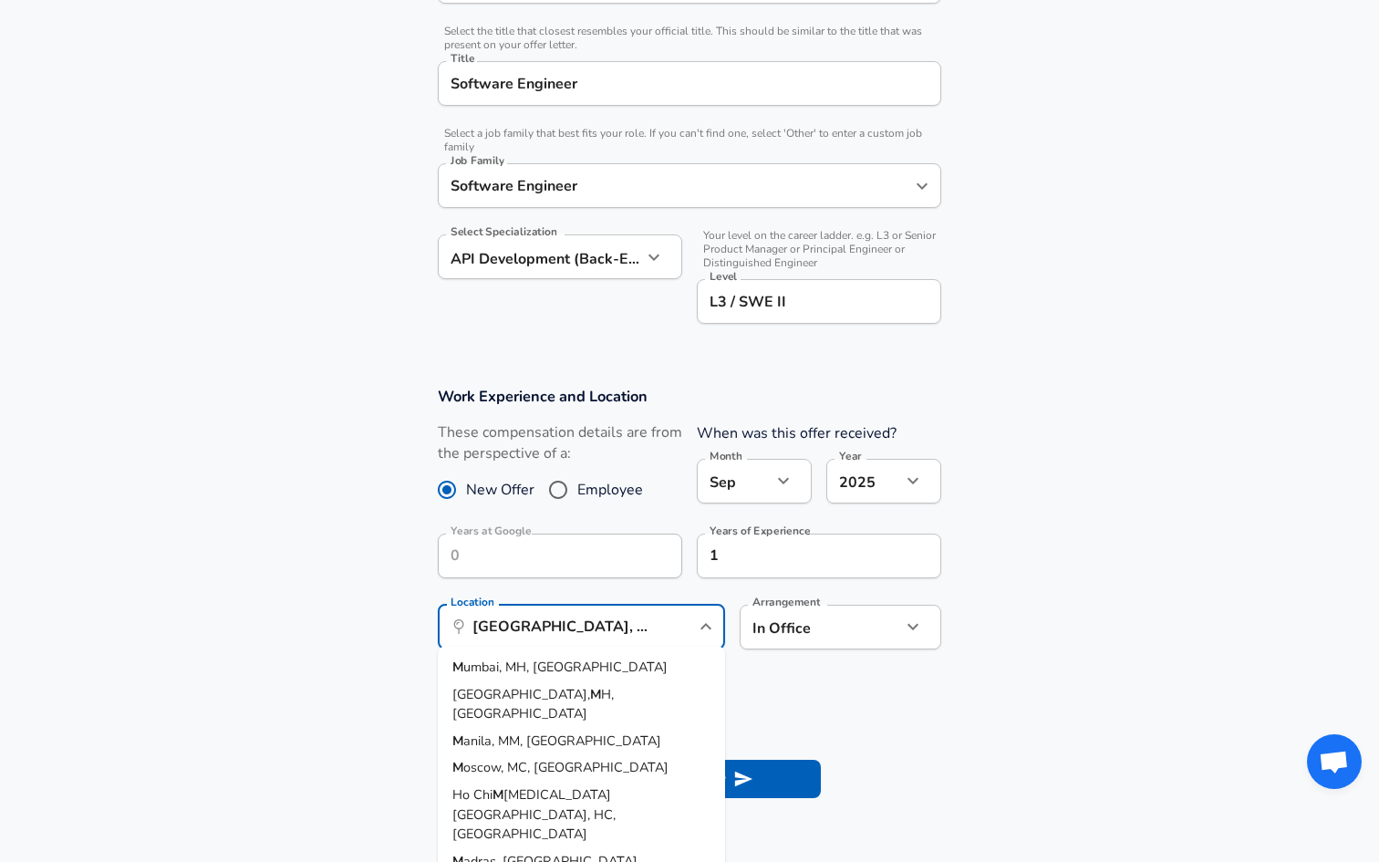
click at [571, 665] on section "Work Experience and Location These compensation details are from the perspectiv…" at bounding box center [689, 527] width 1379 height 325
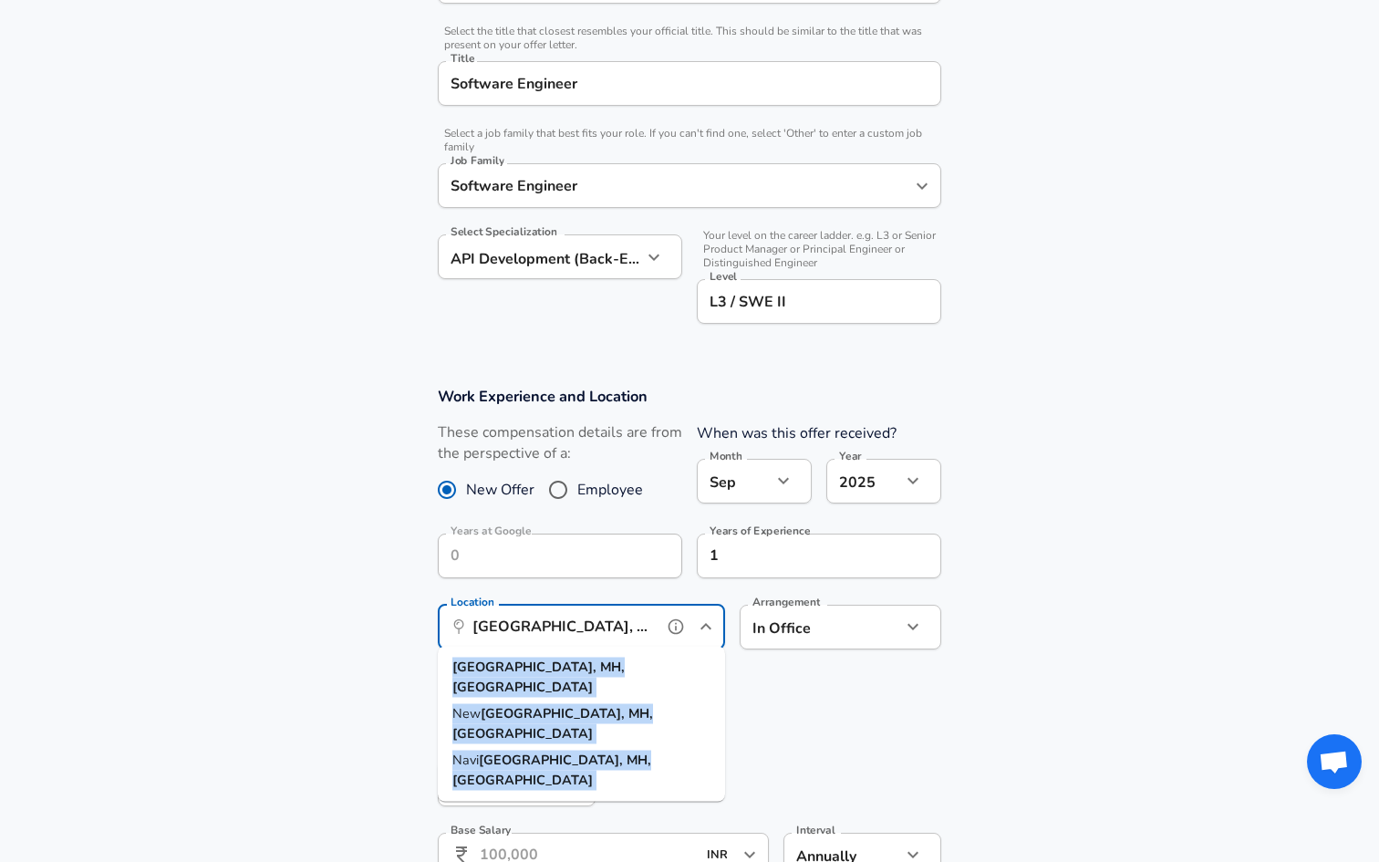
click at [557, 615] on input "[GEOGRAPHIC_DATA], MH, [GEOGRAPHIC_DATA]" at bounding box center [561, 627] width 187 height 28
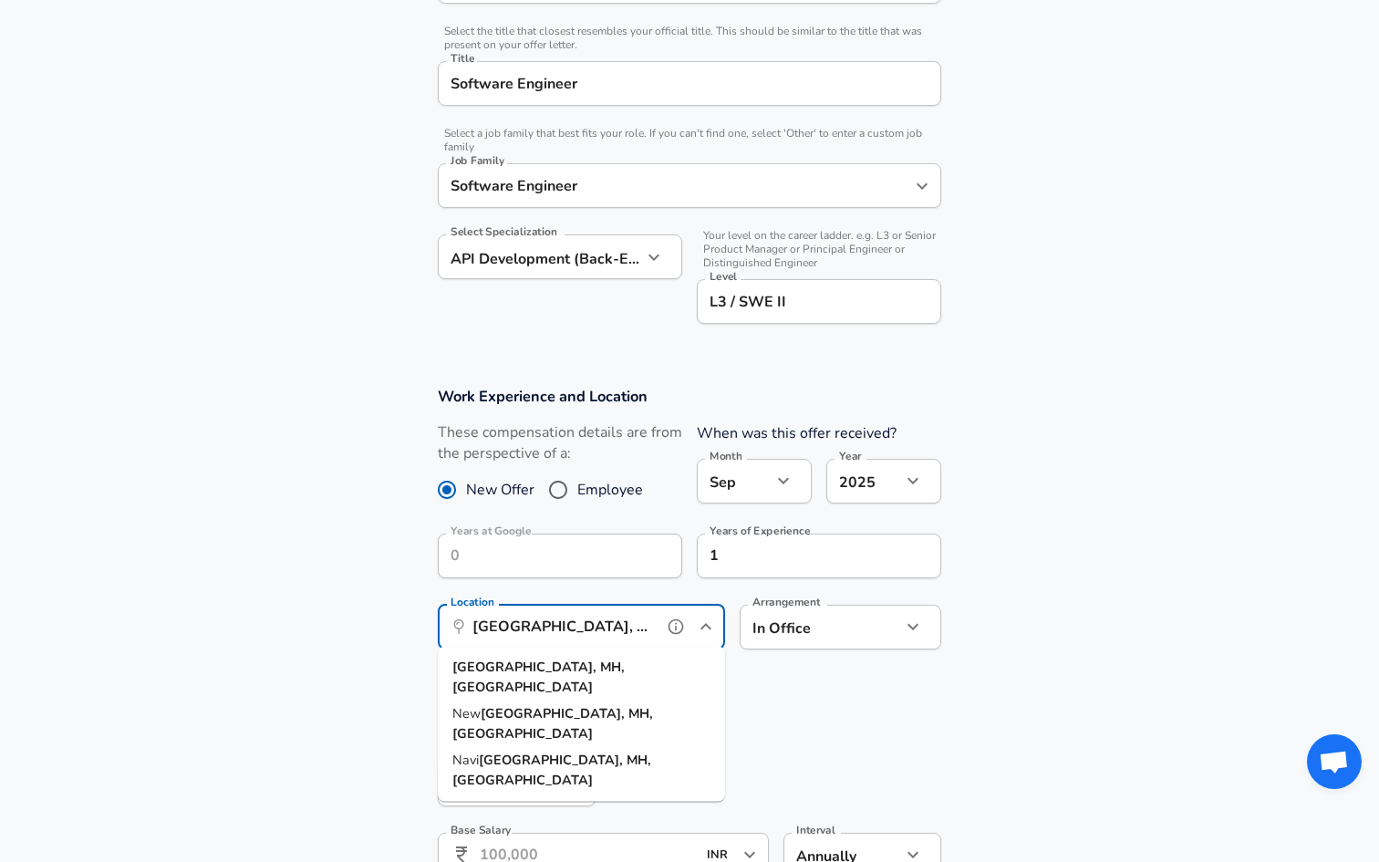
click at [557, 615] on input "[GEOGRAPHIC_DATA], MH, [GEOGRAPHIC_DATA]" at bounding box center [561, 627] width 187 height 28
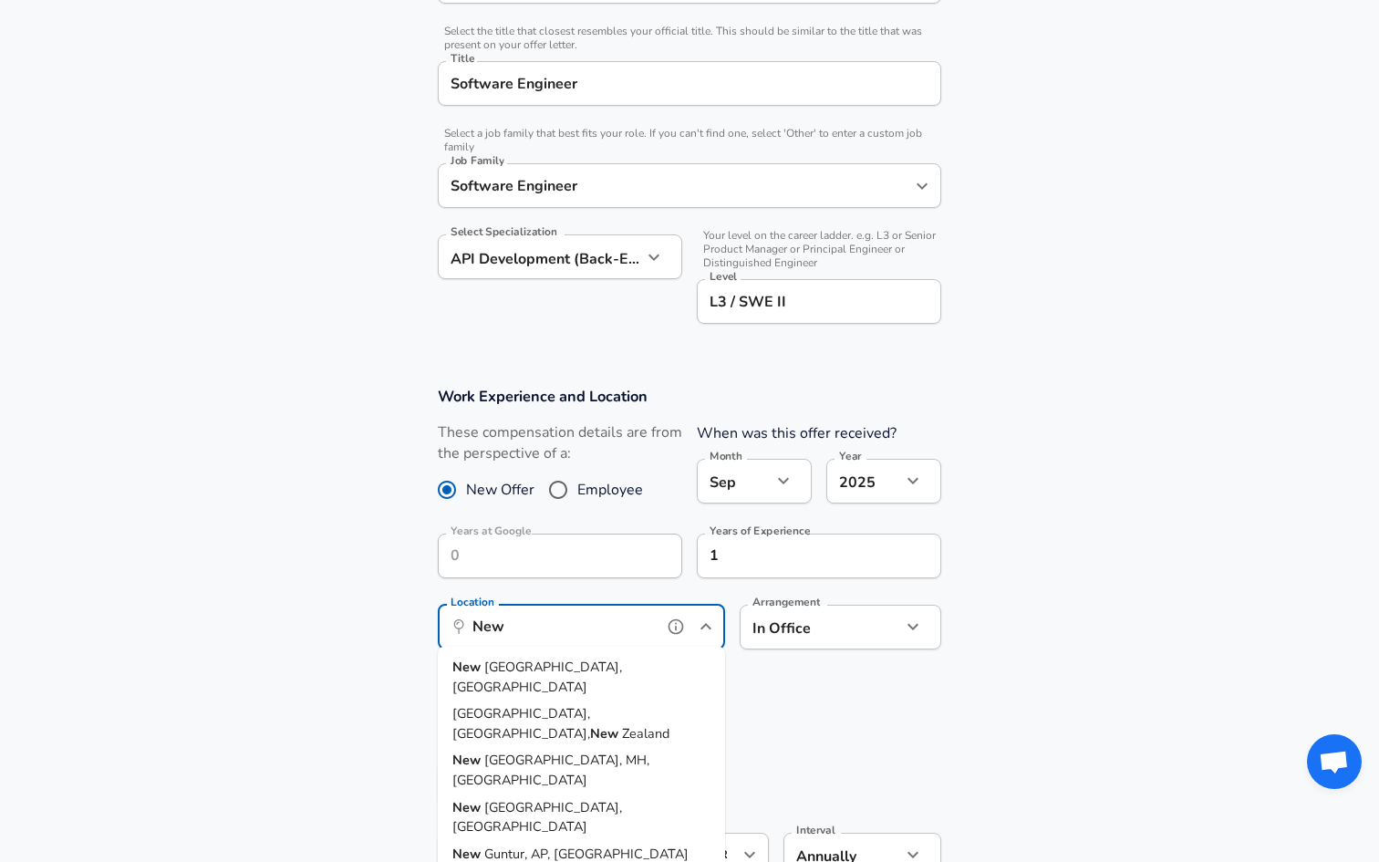
click at [546, 660] on li "[GEOGRAPHIC_DATA], [GEOGRAPHIC_DATA]" at bounding box center [581, 677] width 287 height 47
type input "[US_STATE], [GEOGRAPHIC_DATA]"
type input "USD"
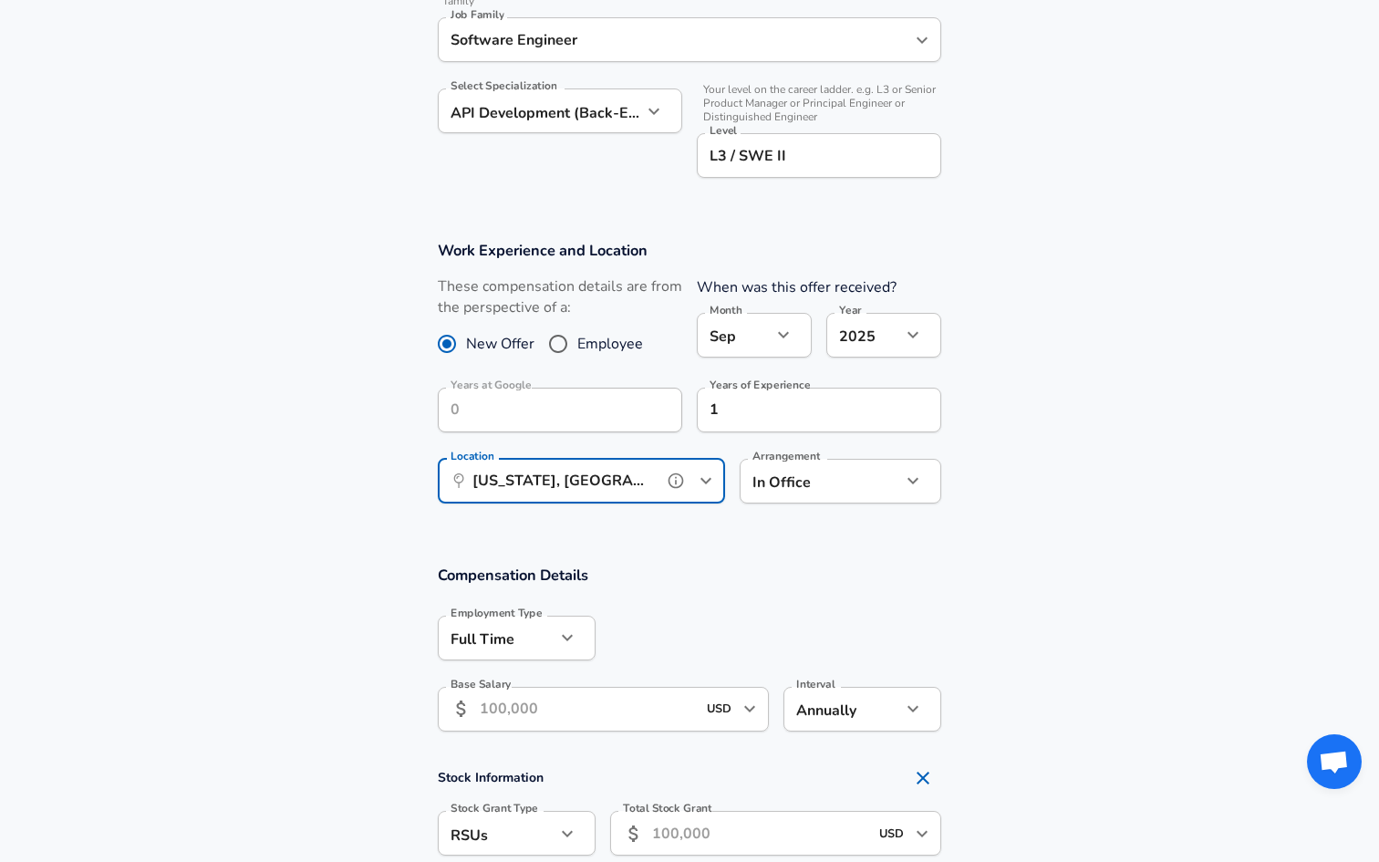
scroll to position [640, 0]
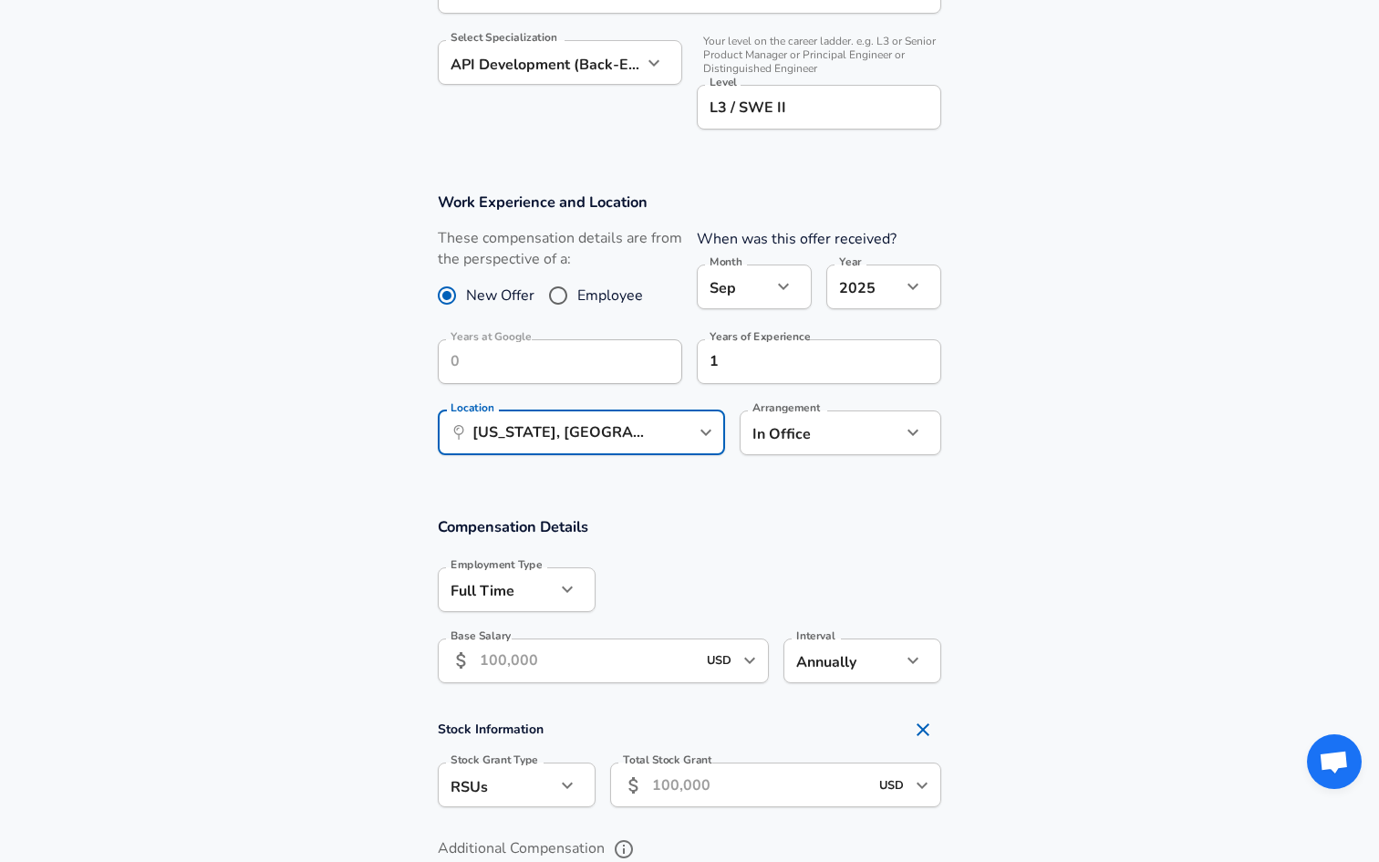
click at [528, 663] on input "Base Salary" at bounding box center [588, 661] width 216 height 45
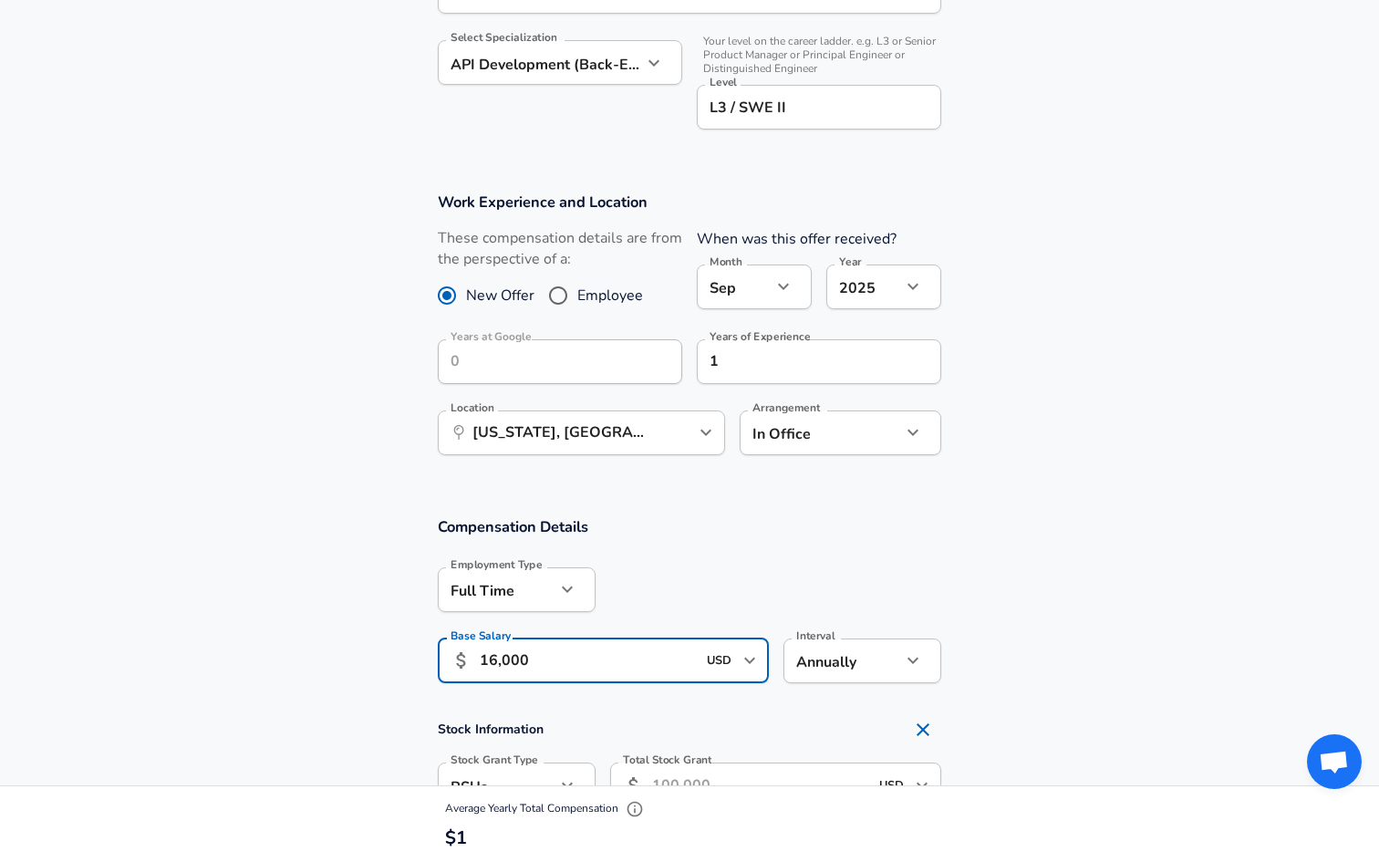
type input "160,000"
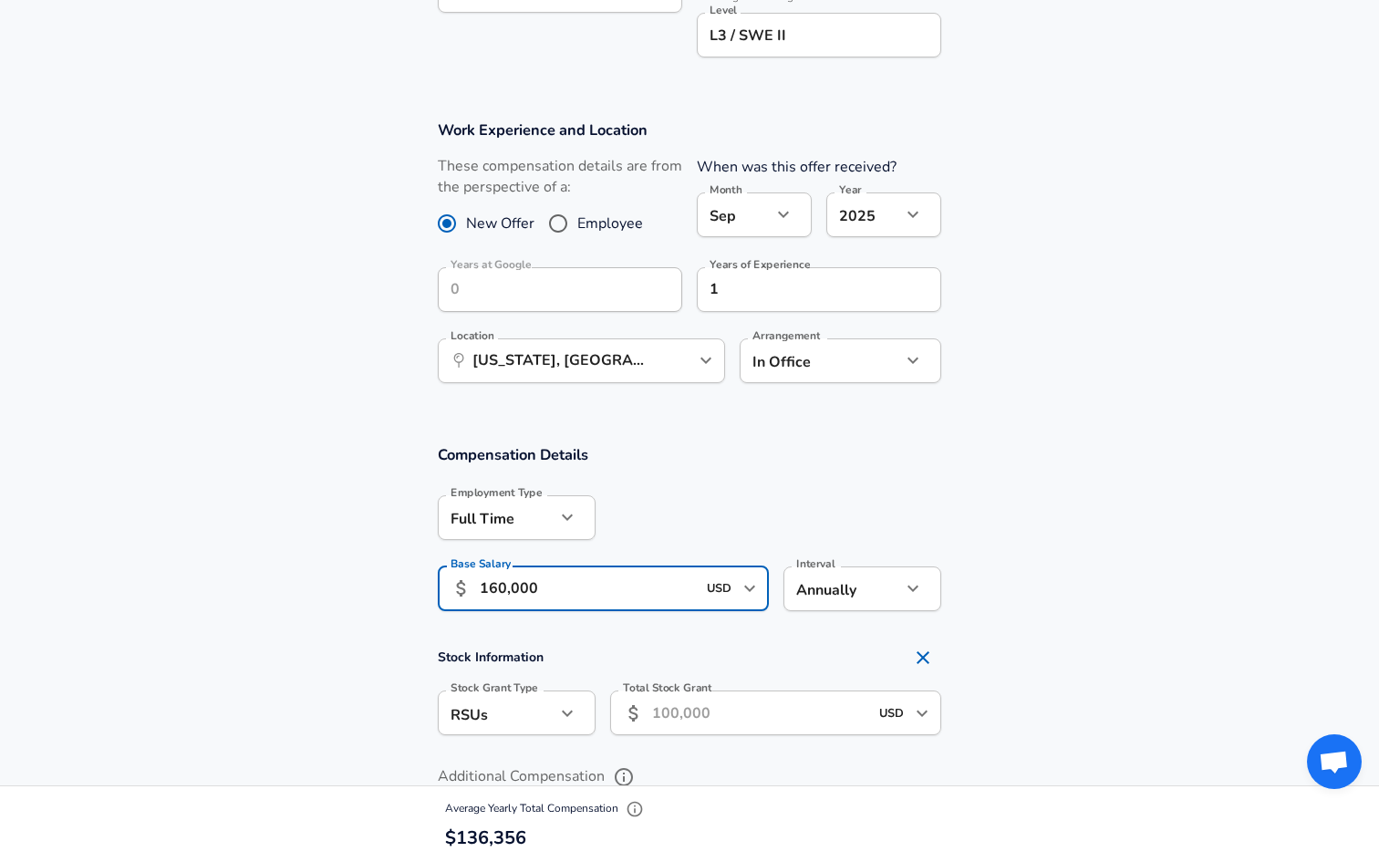
scroll to position [775, 0]
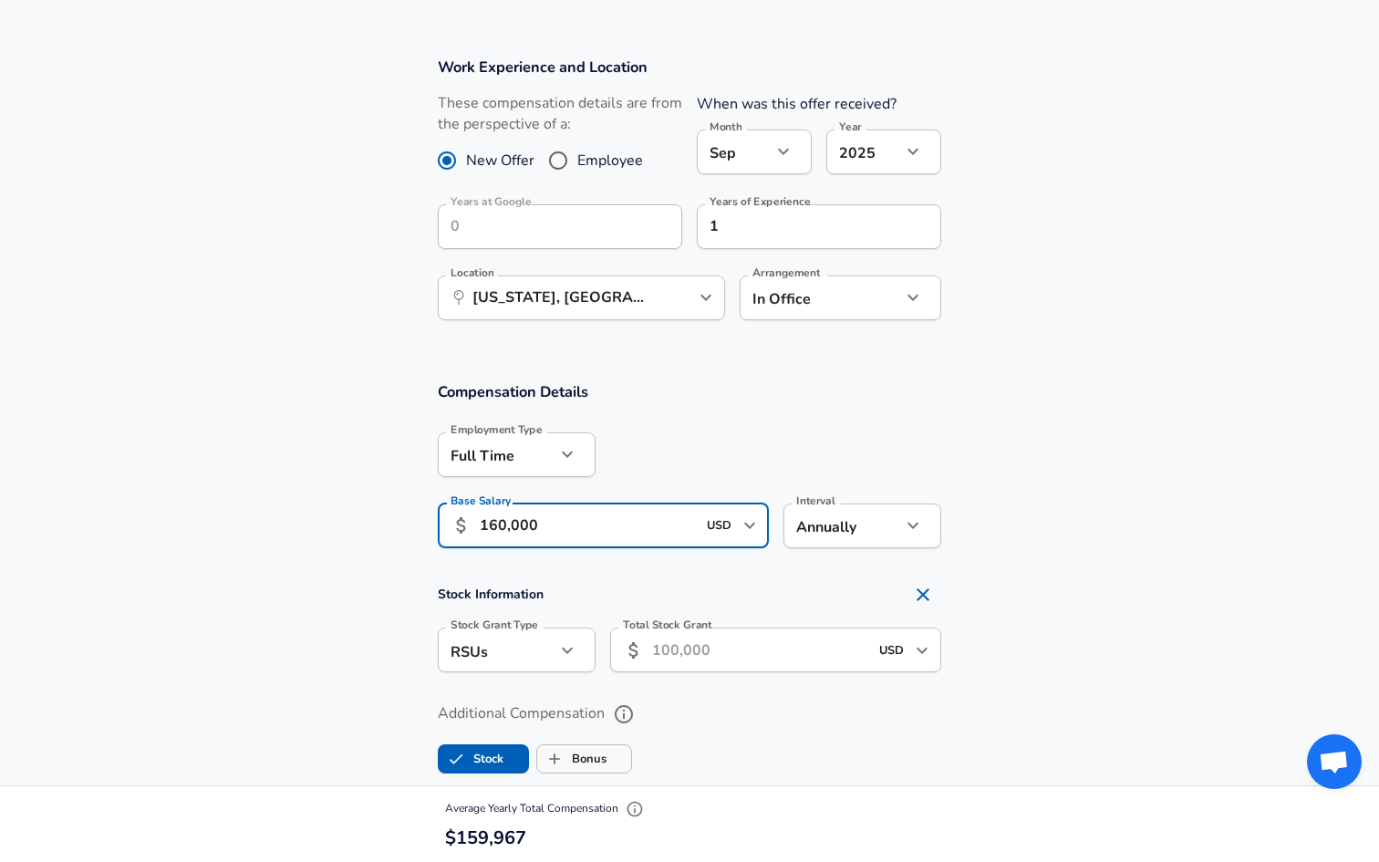
click at [748, 664] on input "Total Stock Grant" at bounding box center [760, 650] width 216 height 45
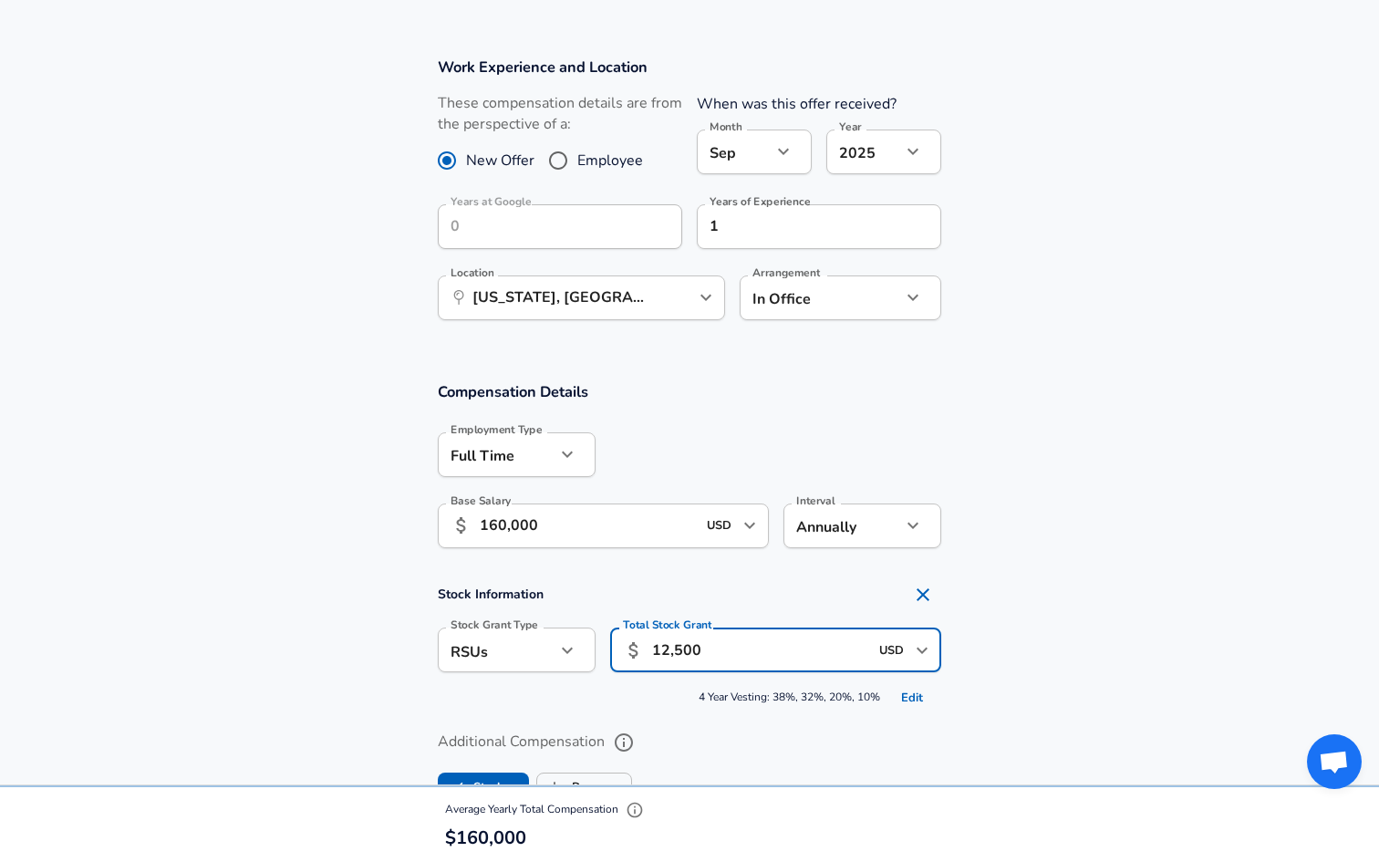
type input "125,000"
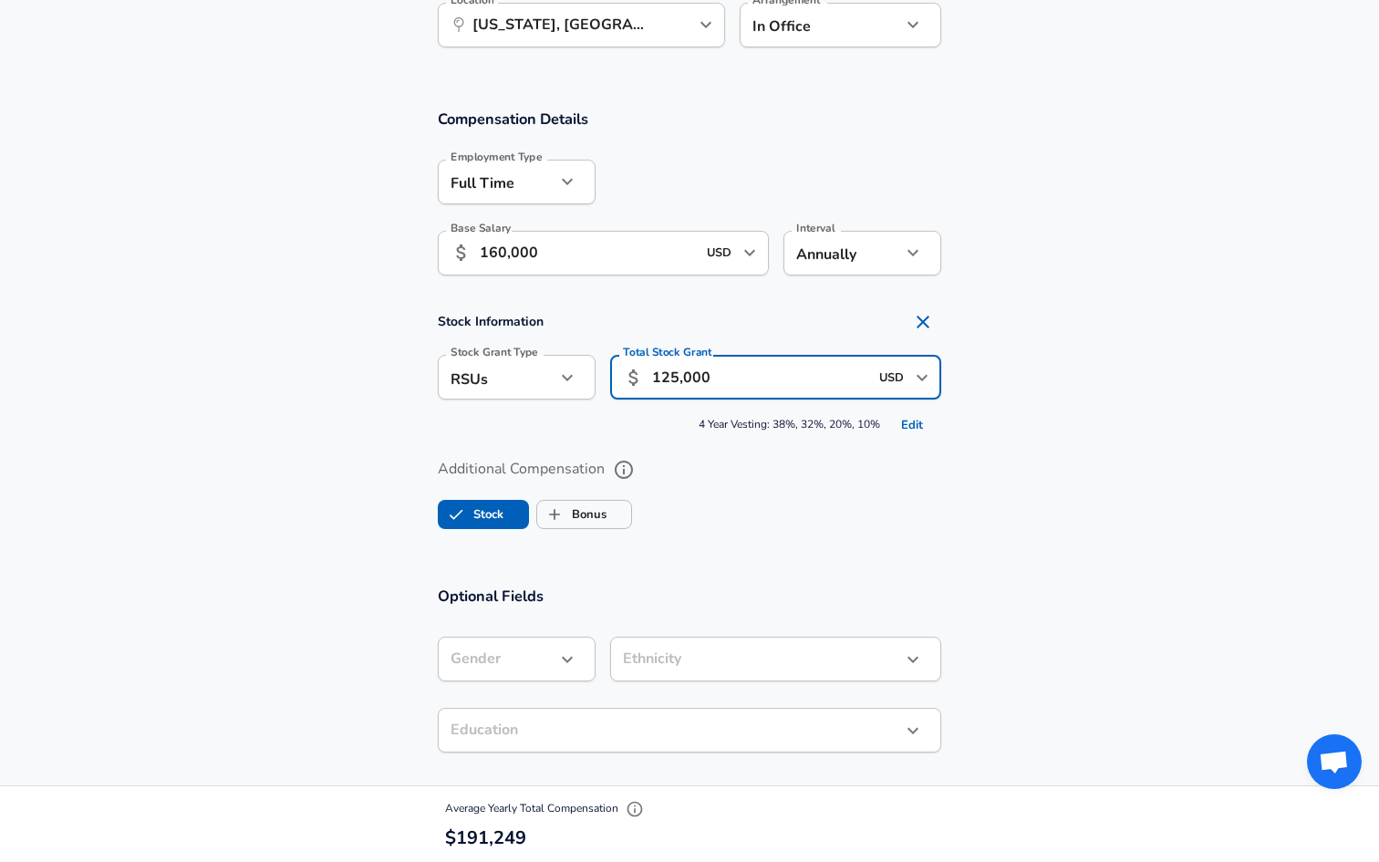
scroll to position [1062, 0]
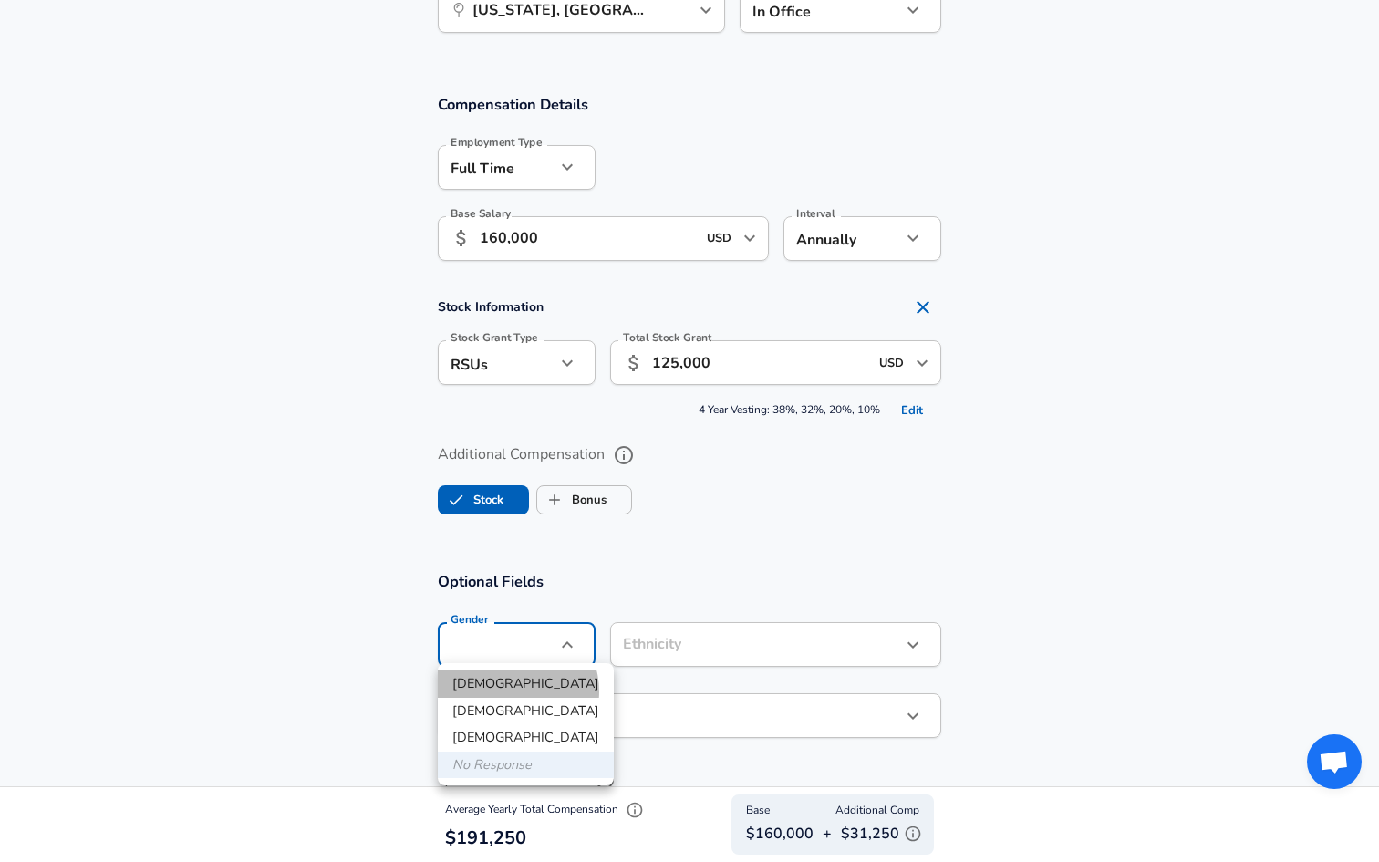
click at [512, 692] on li "[DEMOGRAPHIC_DATA]" at bounding box center [526, 684] width 176 height 27
type input "[DEMOGRAPHIC_DATA]"
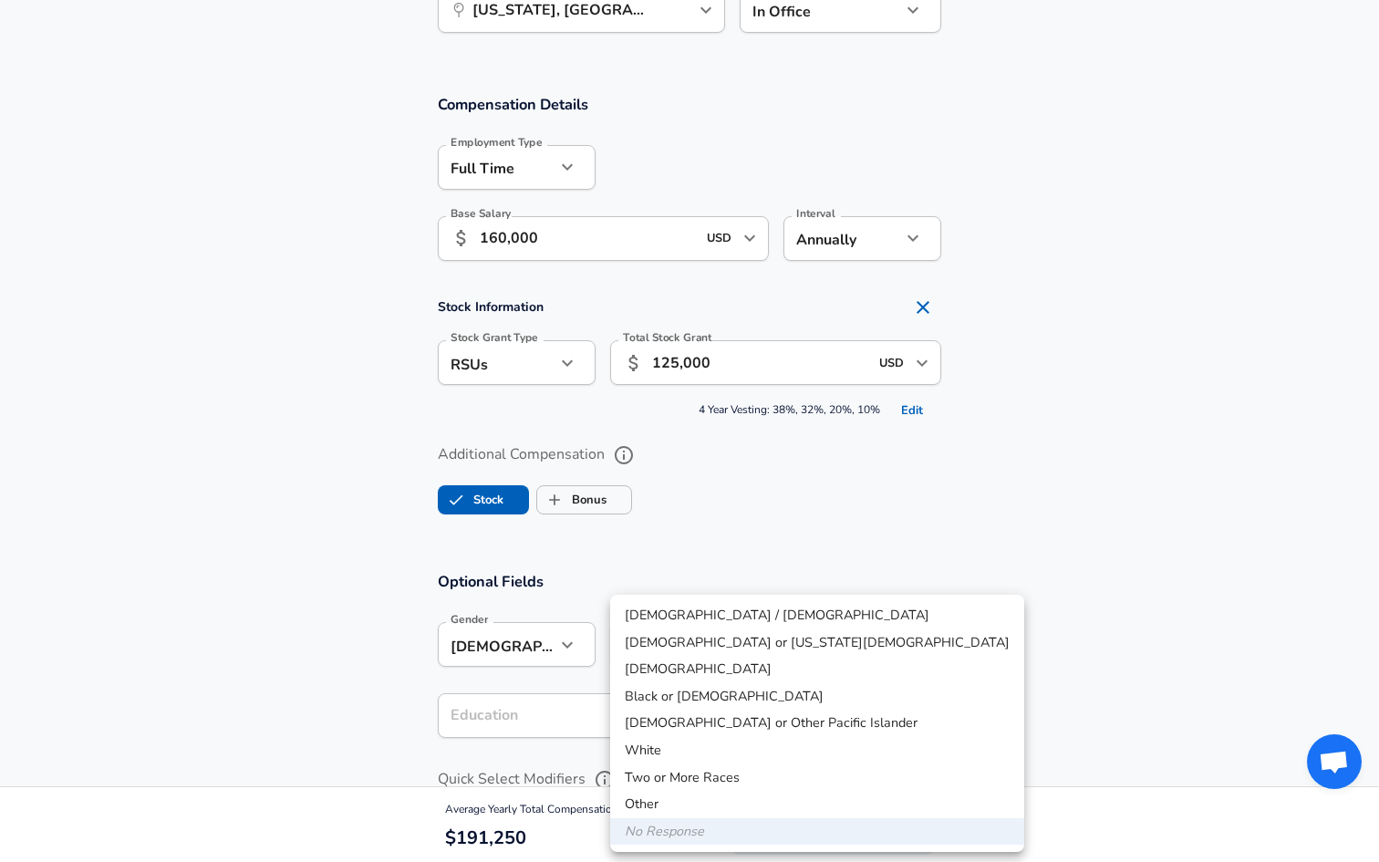
click at [681, 614] on li "[DEMOGRAPHIC_DATA] / [DEMOGRAPHIC_DATA]" at bounding box center [817, 615] width 414 height 27
type input "[DEMOGRAPHIC_DATA] / [DEMOGRAPHIC_DATA]"
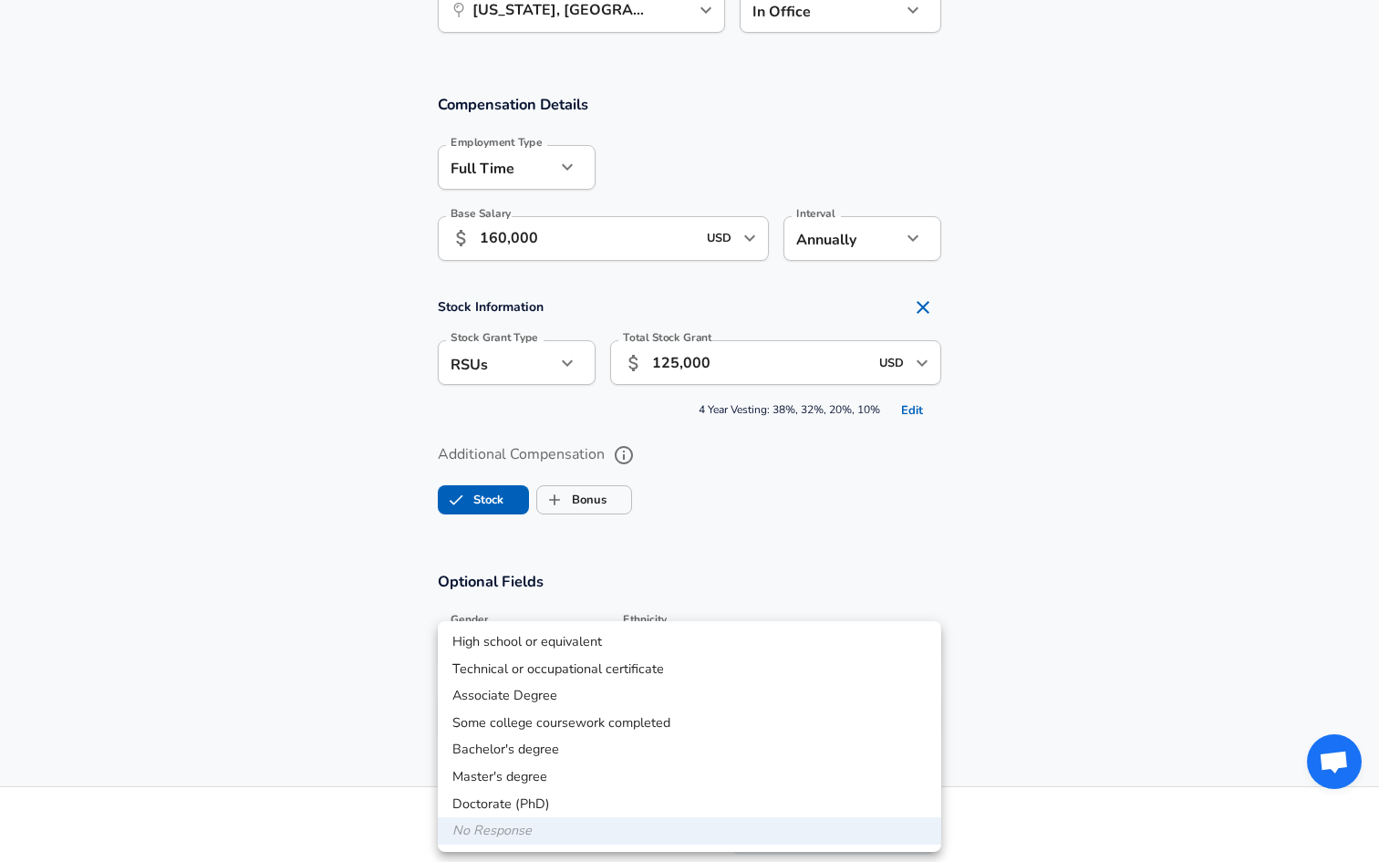
click at [570, 750] on li "Bachelor's degree" at bounding box center [690, 749] width 504 height 27
type input "Bachelors degree"
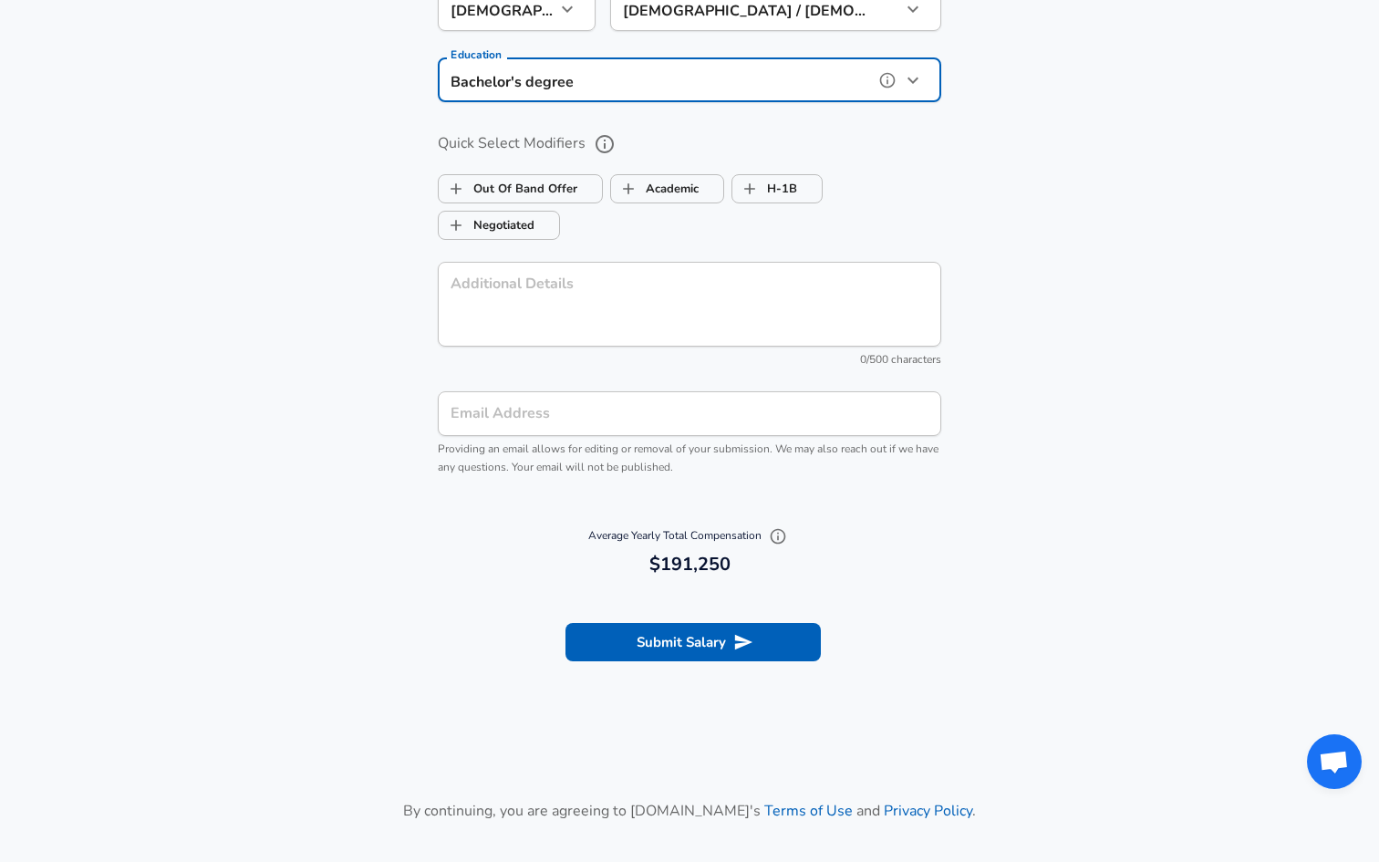
scroll to position [1715, 0]
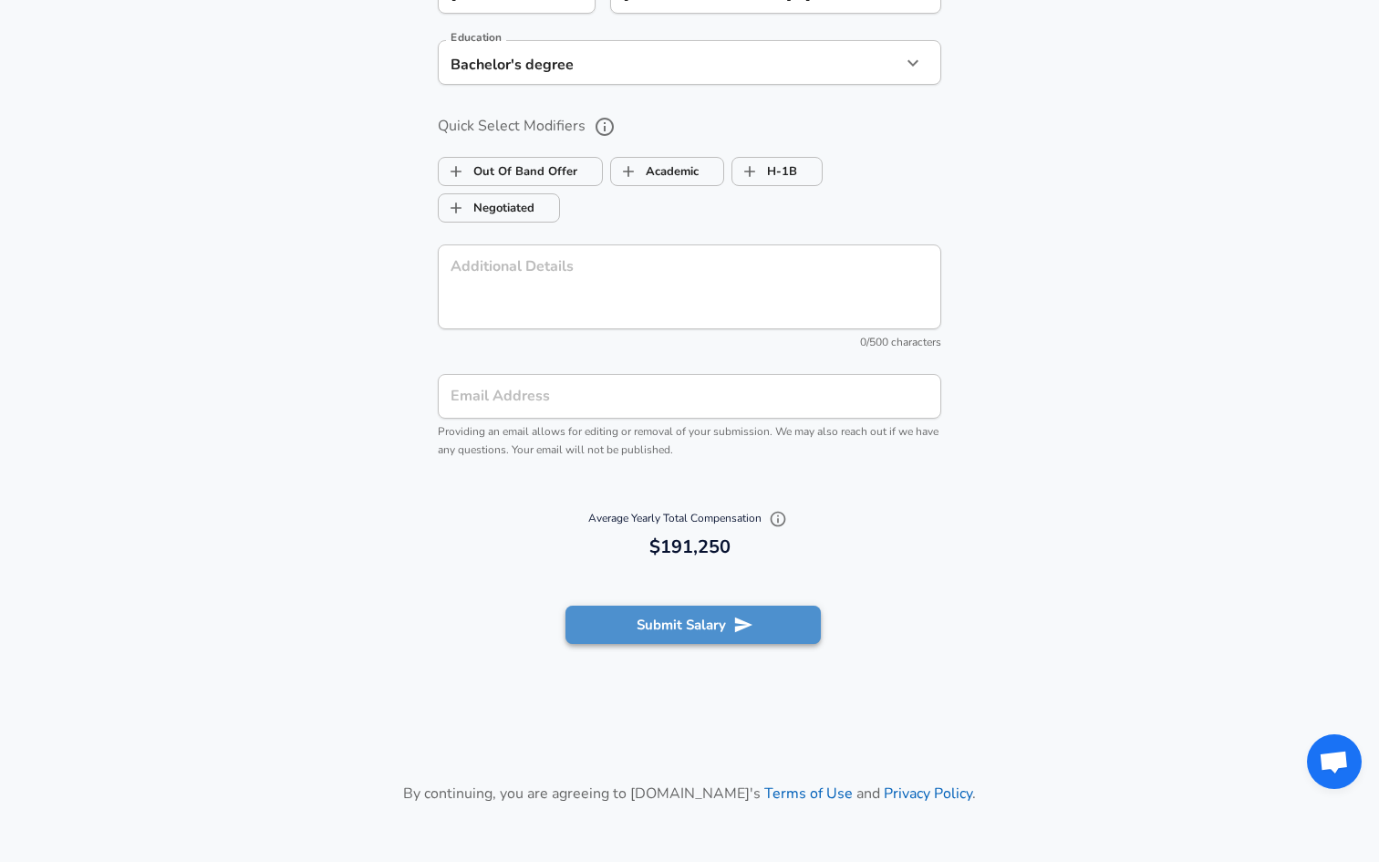
click at [661, 631] on button "Submit Salary" at bounding box center [693, 625] width 255 height 38
